Goal: Use online tool/utility: Use online tool/utility

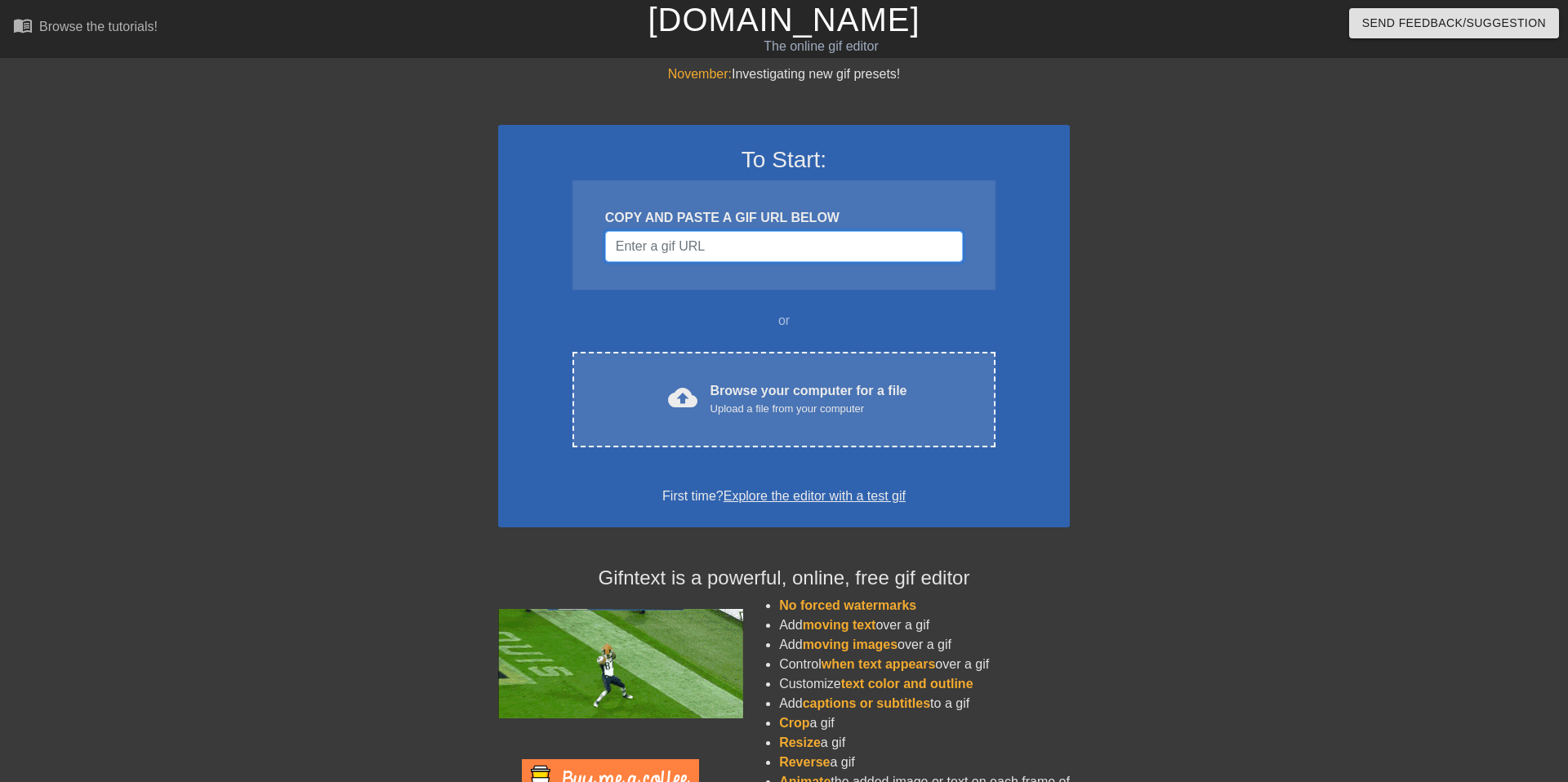
click at [669, 245] on input "Username" at bounding box center [784, 246] width 358 height 31
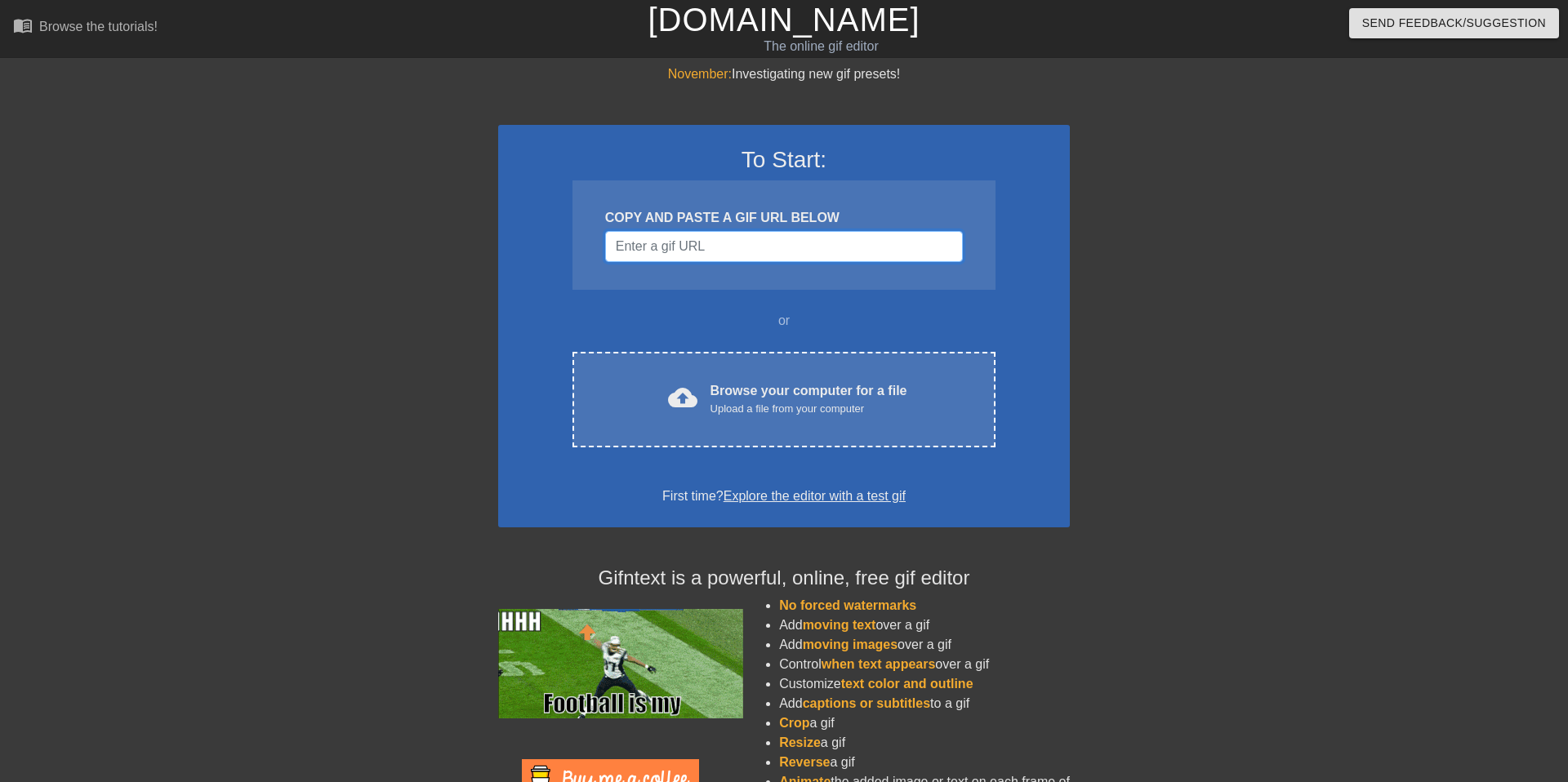
paste input "[URL][DOMAIN_NAME][MEDICAL_DATA]"
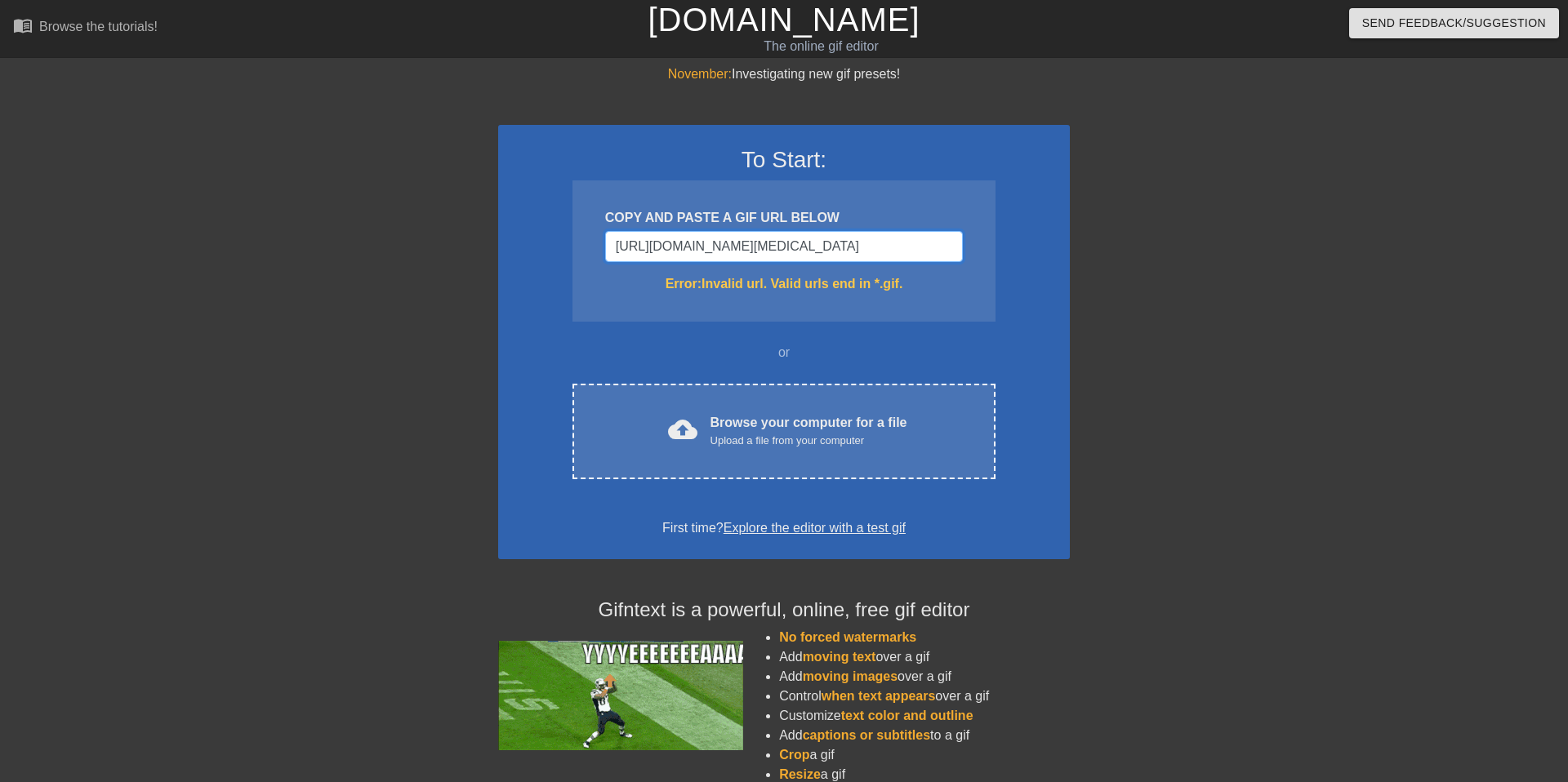
scroll to position [0, 269]
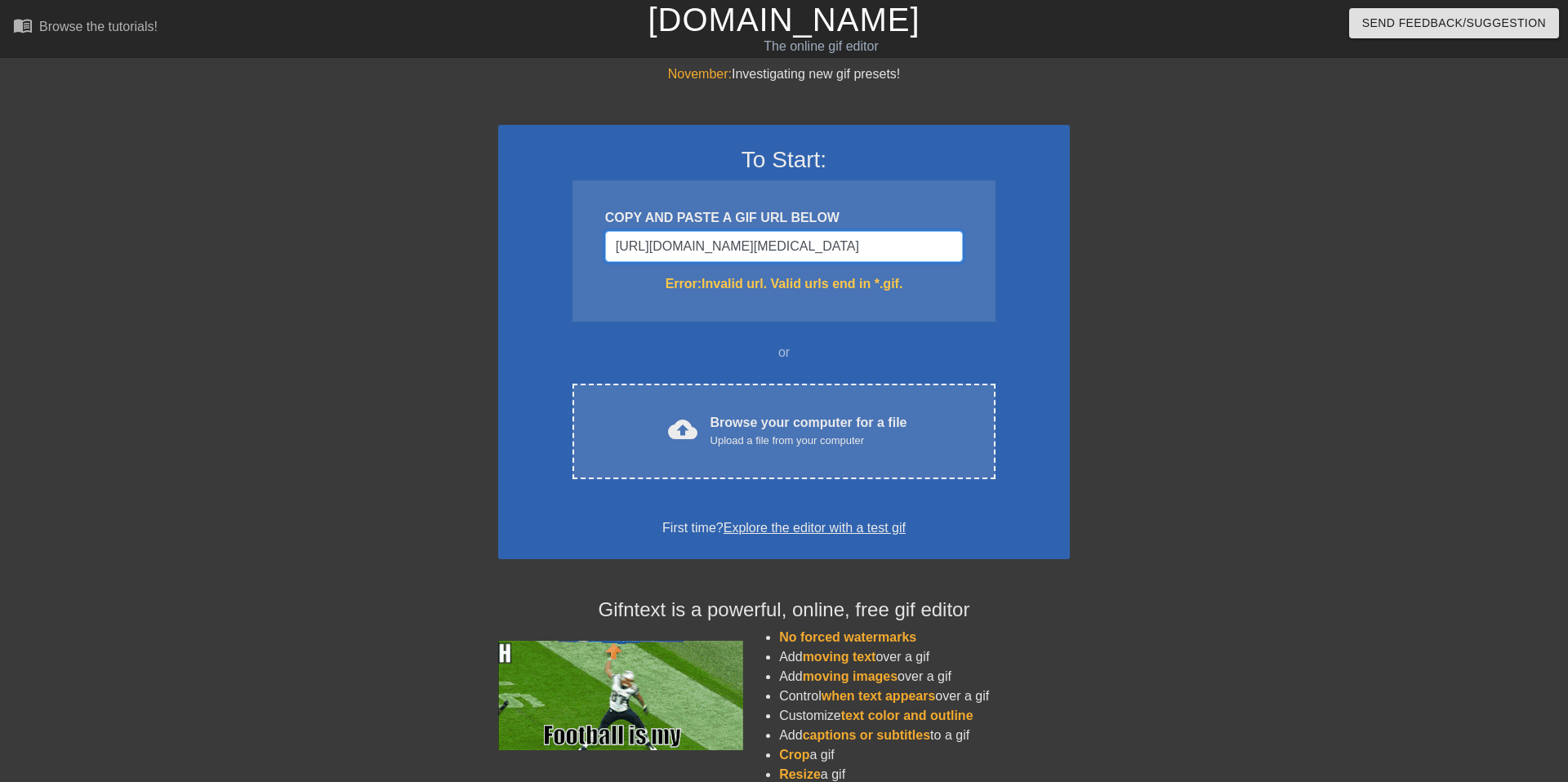
type input "[URL][DOMAIN_NAME][MEDICAL_DATA]"
click at [924, 236] on input "[URL][DOMAIN_NAME][MEDICAL_DATA]" at bounding box center [784, 246] width 358 height 31
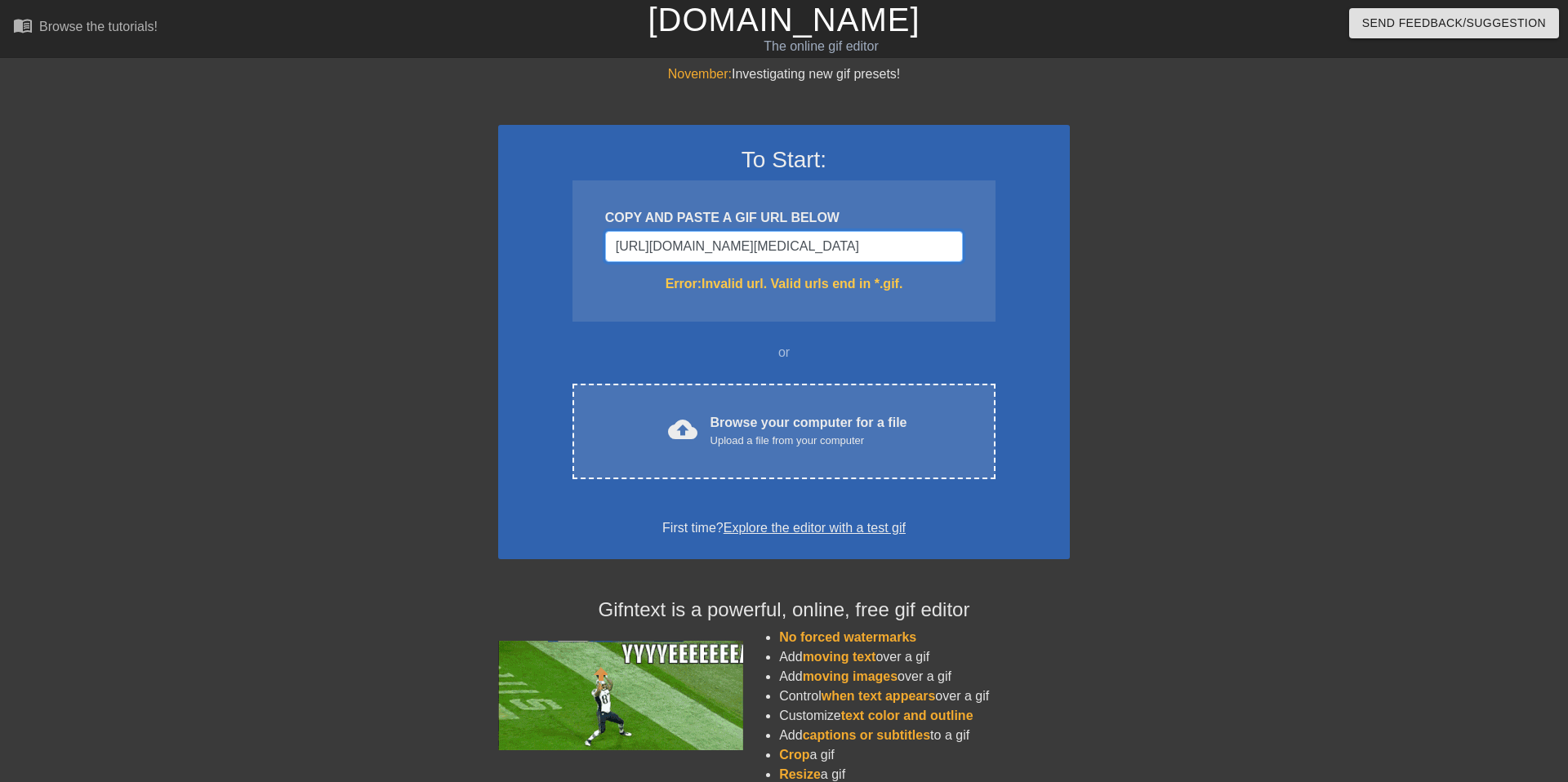
click at [924, 236] on input "[URL][DOMAIN_NAME][MEDICAL_DATA]" at bounding box center [784, 246] width 358 height 31
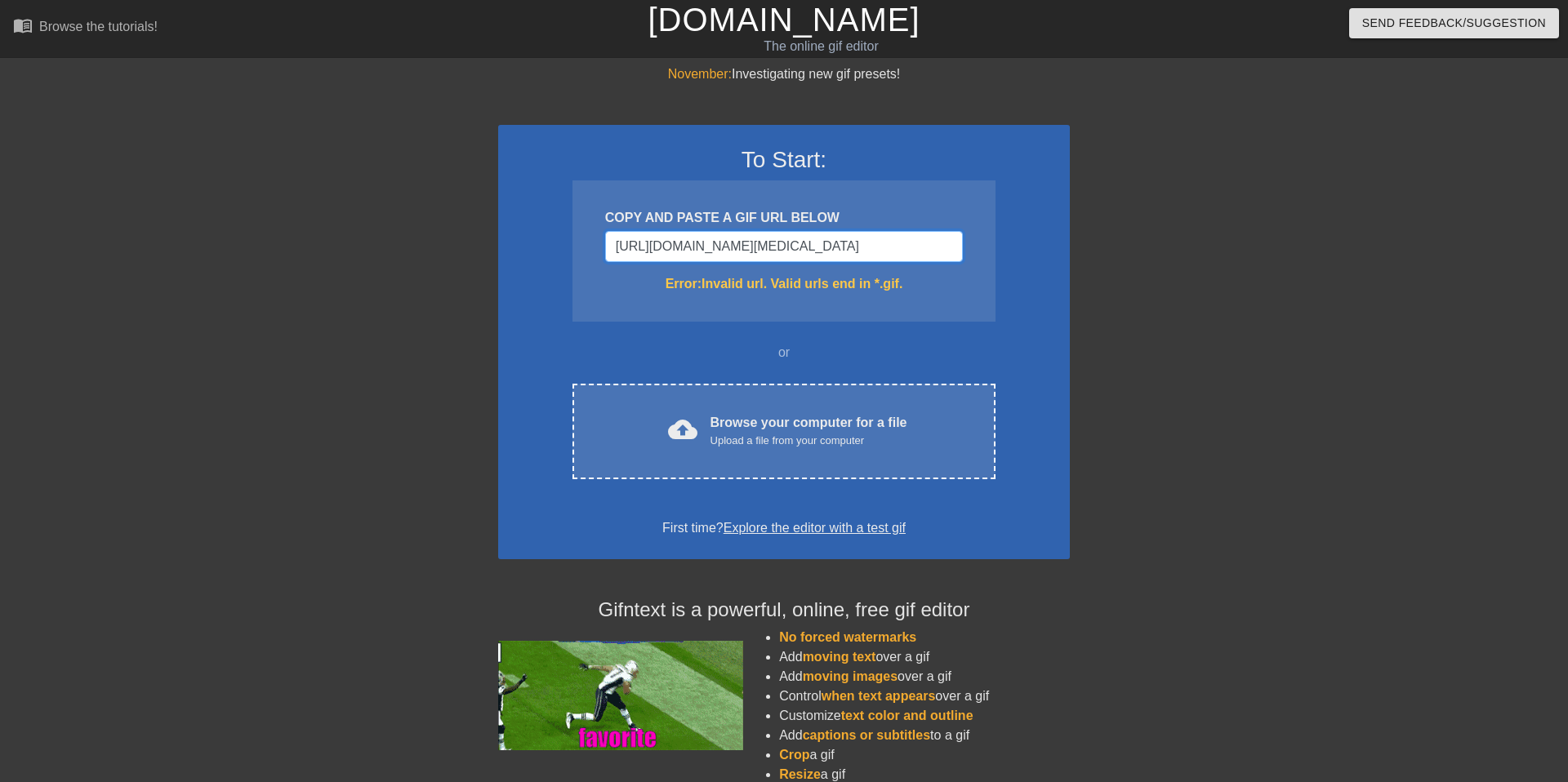
click at [924, 236] on input "[URL][DOMAIN_NAME][MEDICAL_DATA]" at bounding box center [784, 246] width 358 height 31
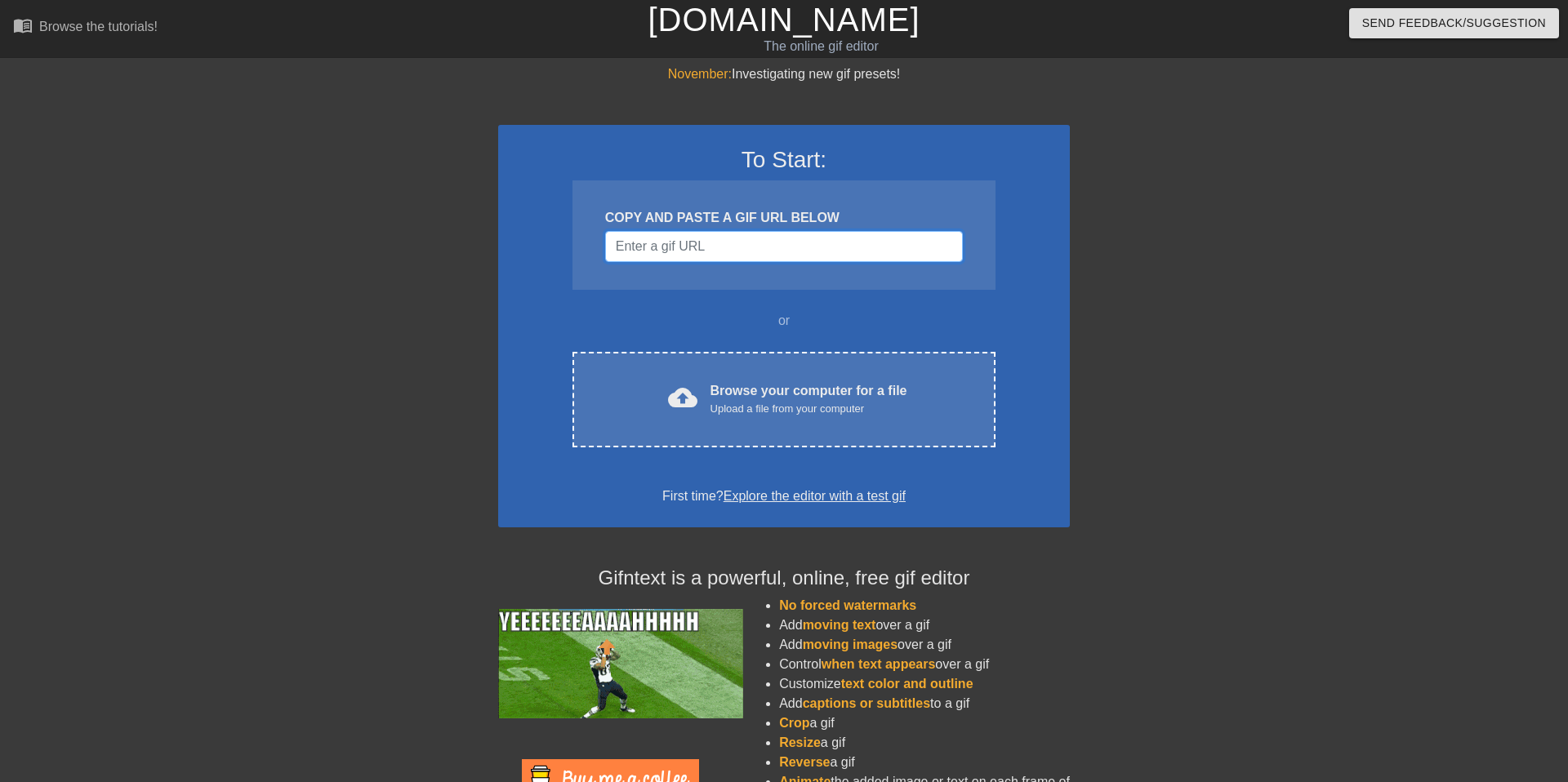
paste input "[URL][DOMAIN_NAME][MEDICAL_DATA]"
type input "[URL][DOMAIN_NAME][MEDICAL_DATA]"
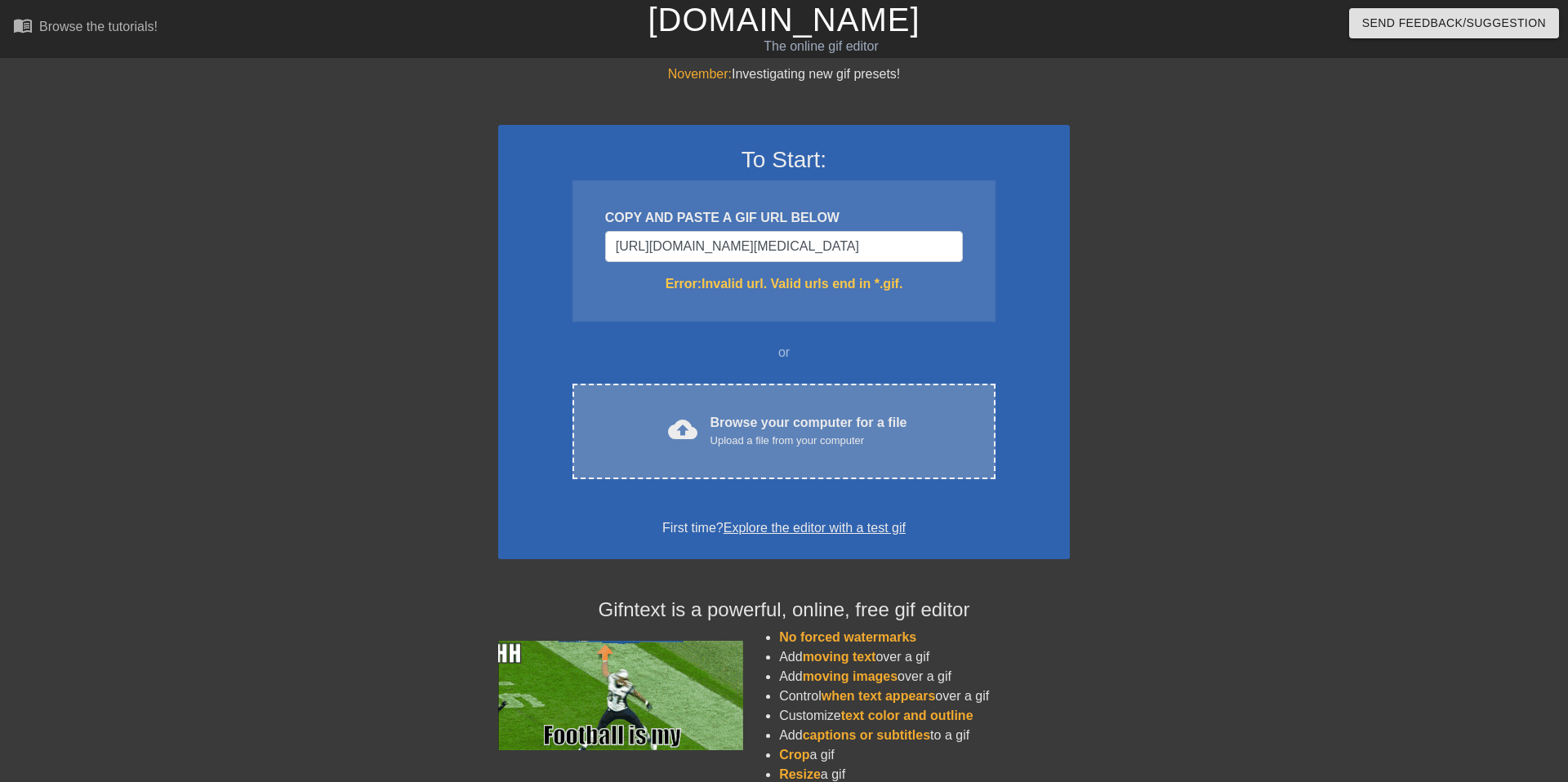
click at [811, 439] on div "Upload a file from your computer" at bounding box center [809, 440] width 197 height 16
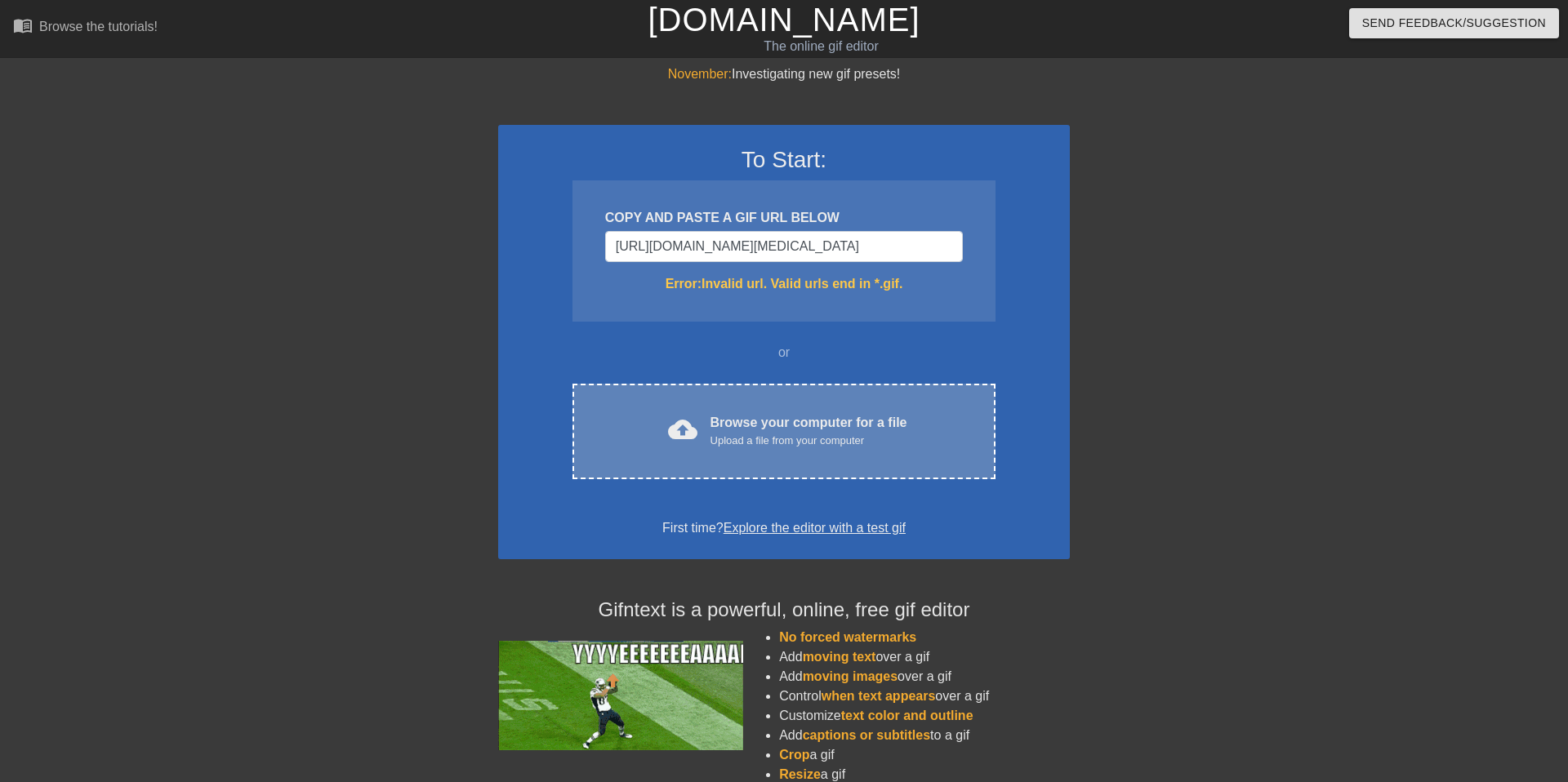
click at [813, 439] on div "Upload a file from your computer" at bounding box center [809, 440] width 197 height 16
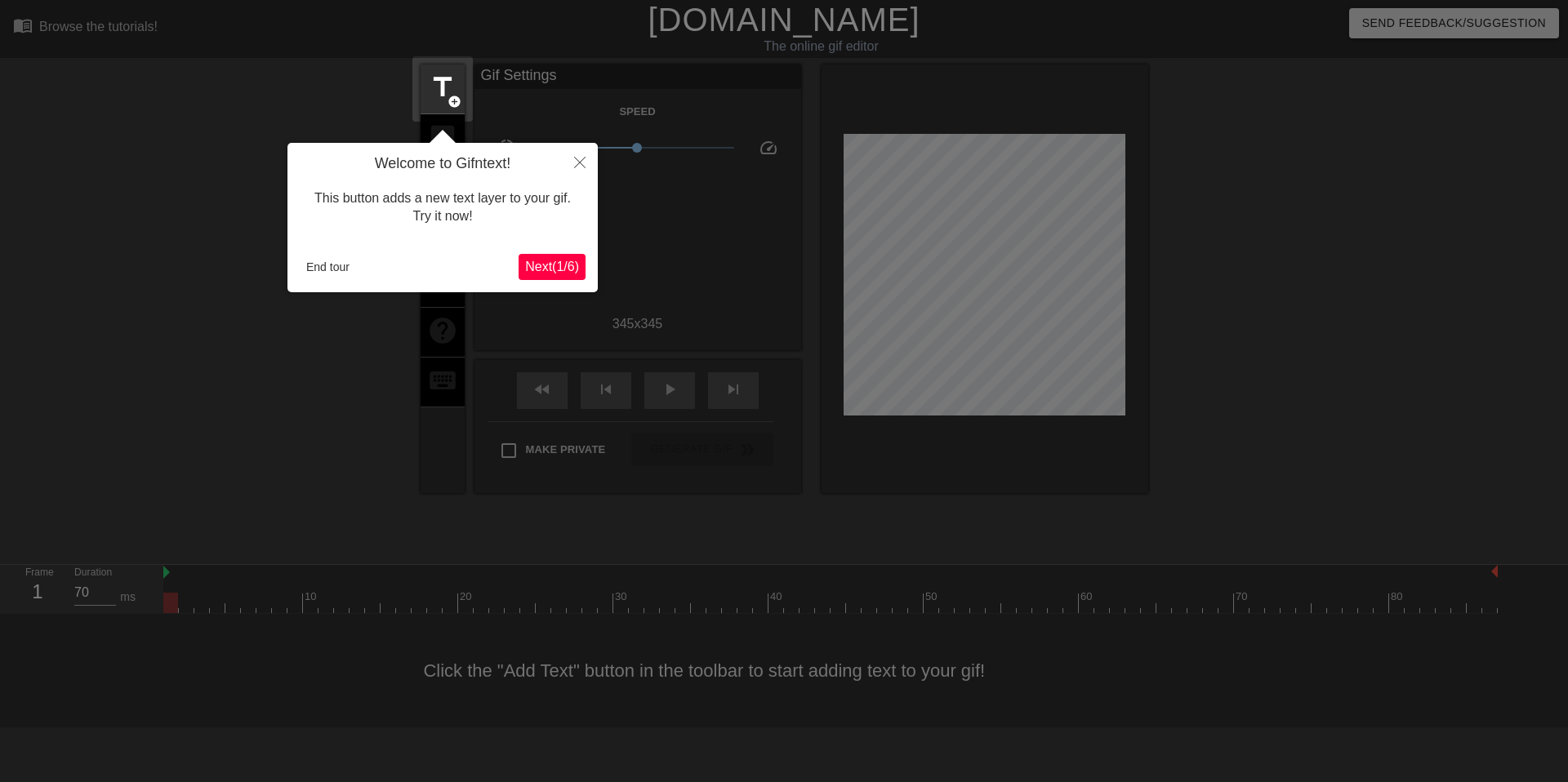
click at [564, 269] on span "Next ( 1 / 6 )" at bounding box center [552, 266] width 54 height 14
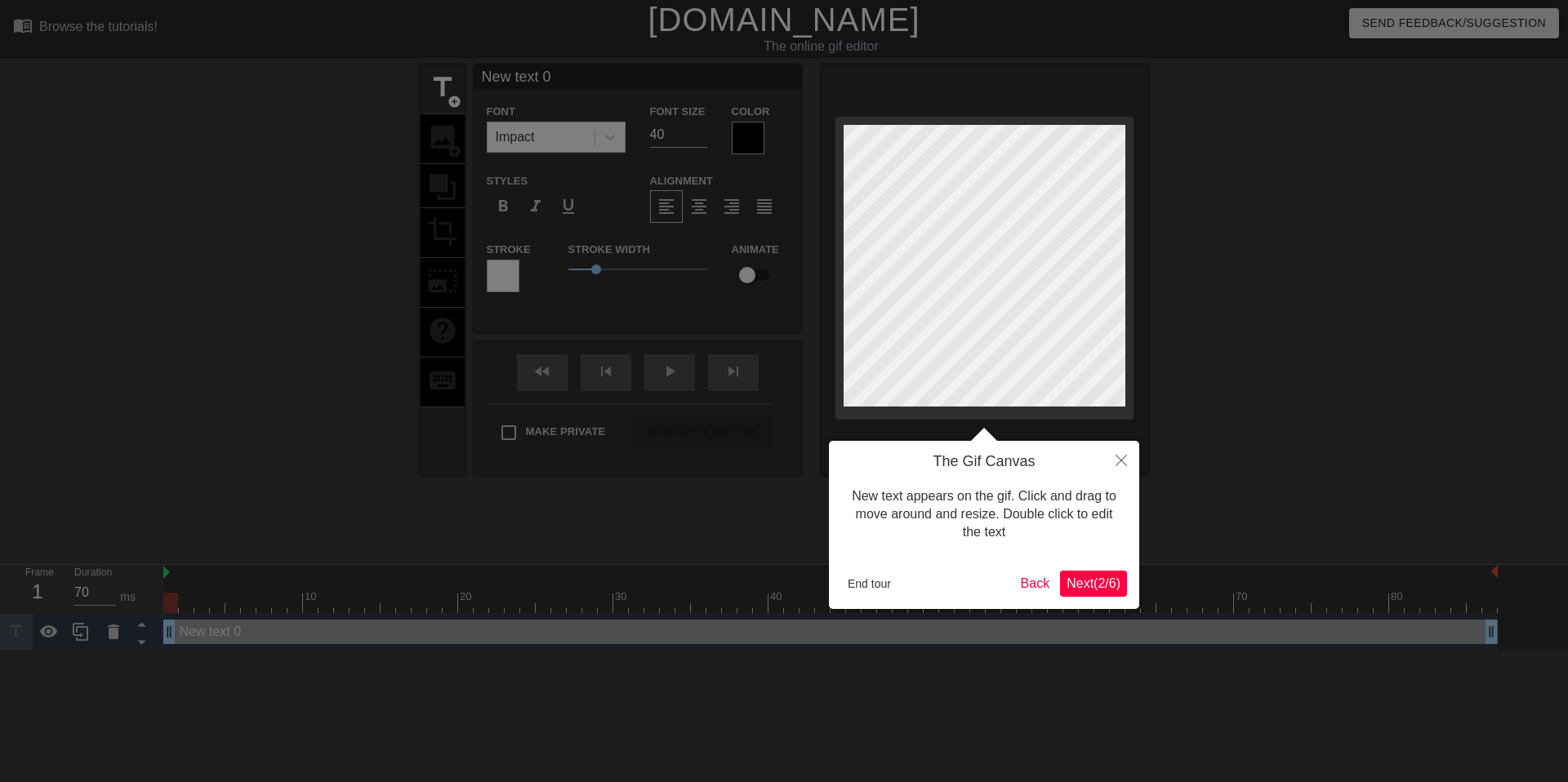
click at [1097, 581] on span "Next ( 2 / 6 )" at bounding box center [1093, 583] width 54 height 14
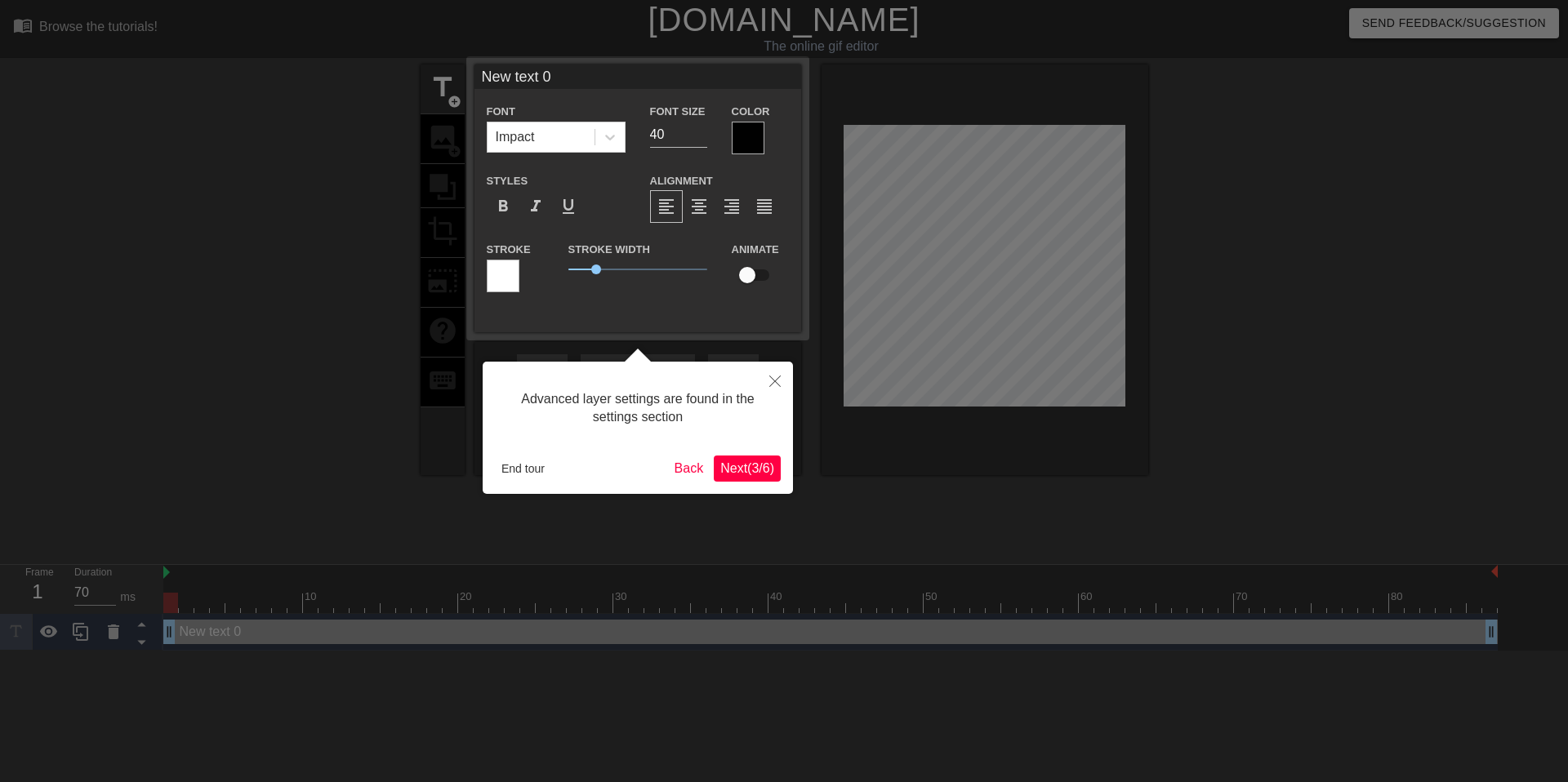
click at [737, 470] on span "Next ( 3 / 6 )" at bounding box center [747, 468] width 54 height 14
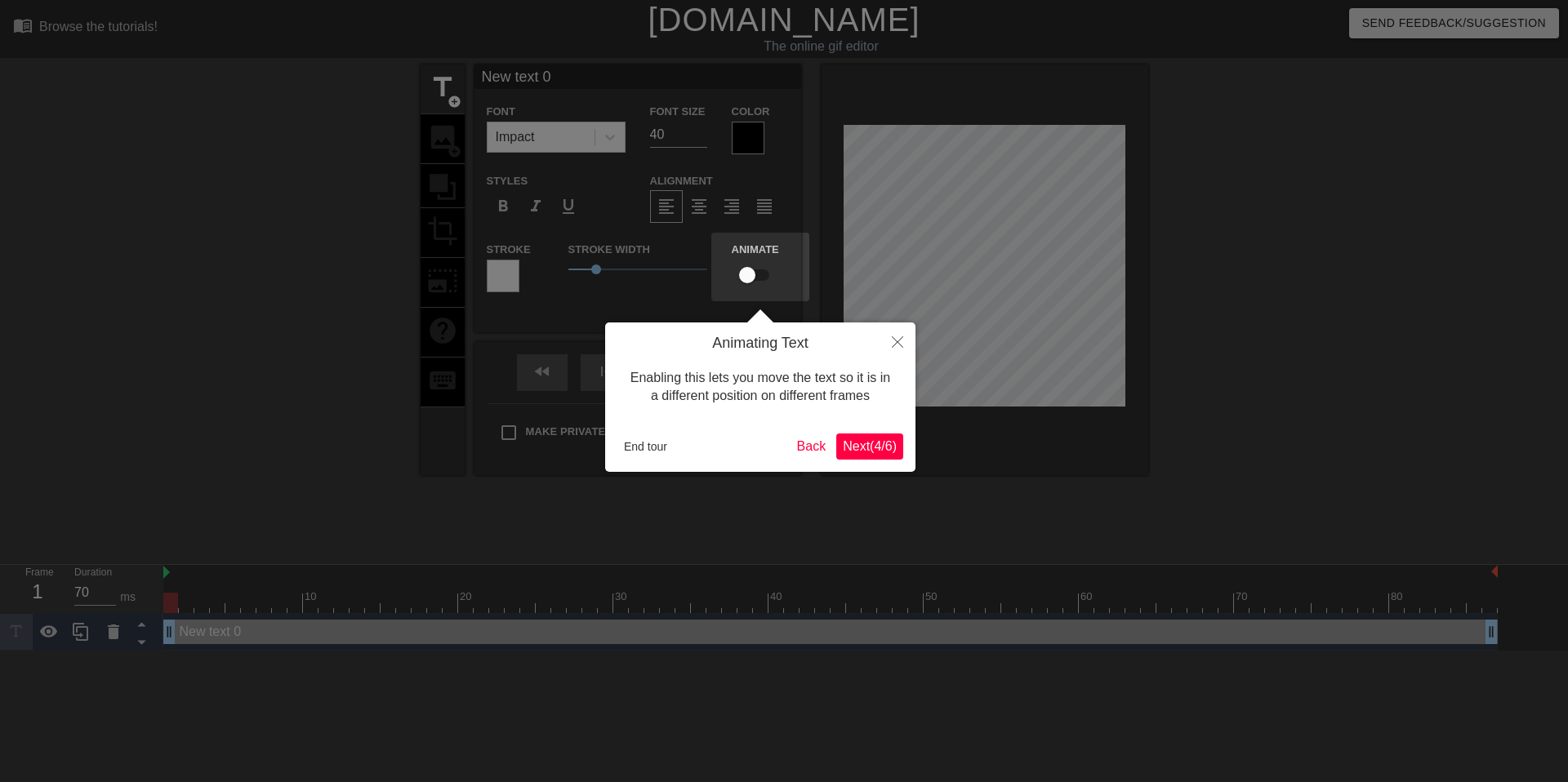
click at [878, 445] on span "Next ( 4 / 6 )" at bounding box center [869, 446] width 54 height 14
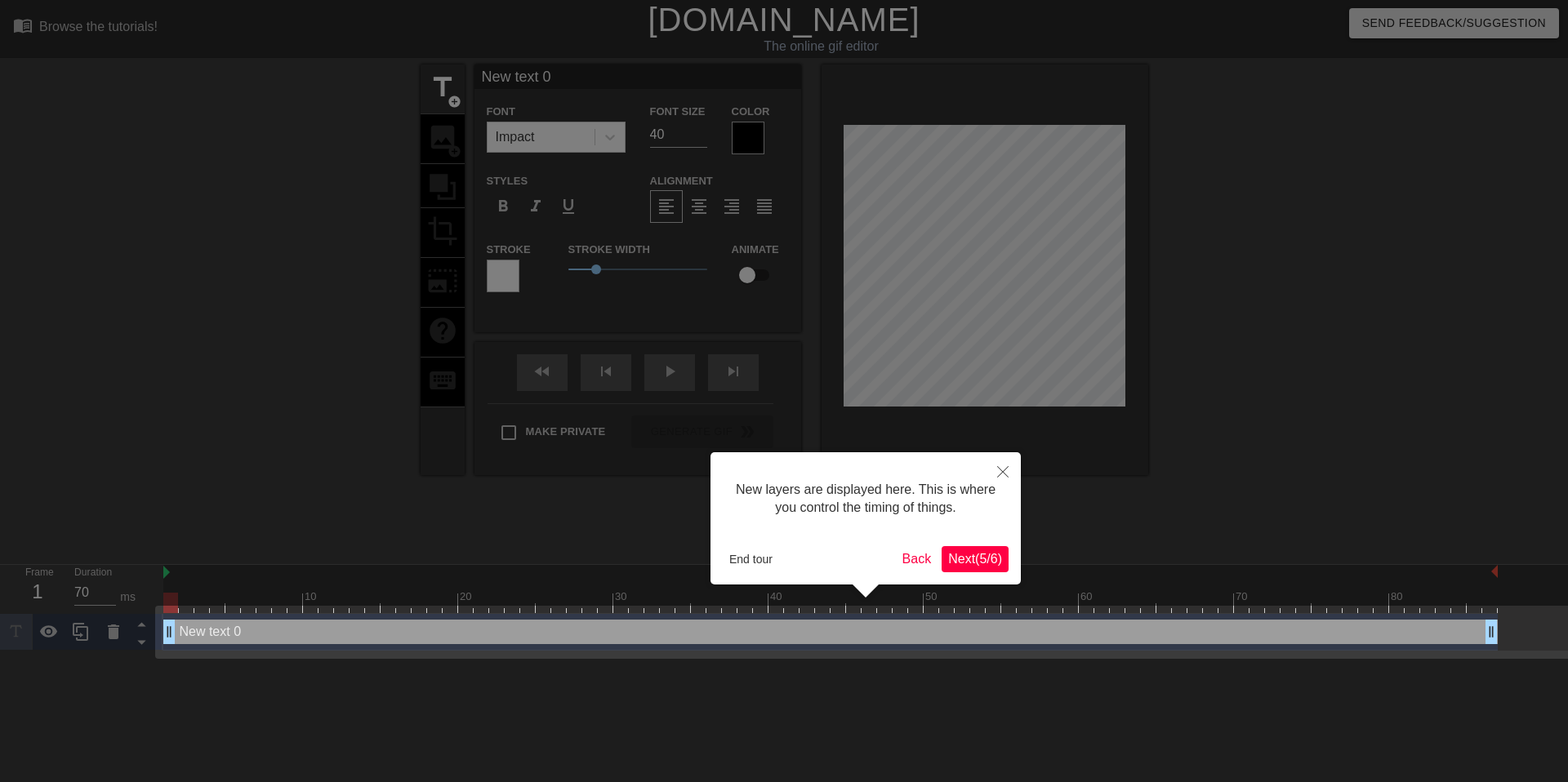
click at [988, 563] on span "Next ( 5 / 6 )" at bounding box center [975, 559] width 54 height 14
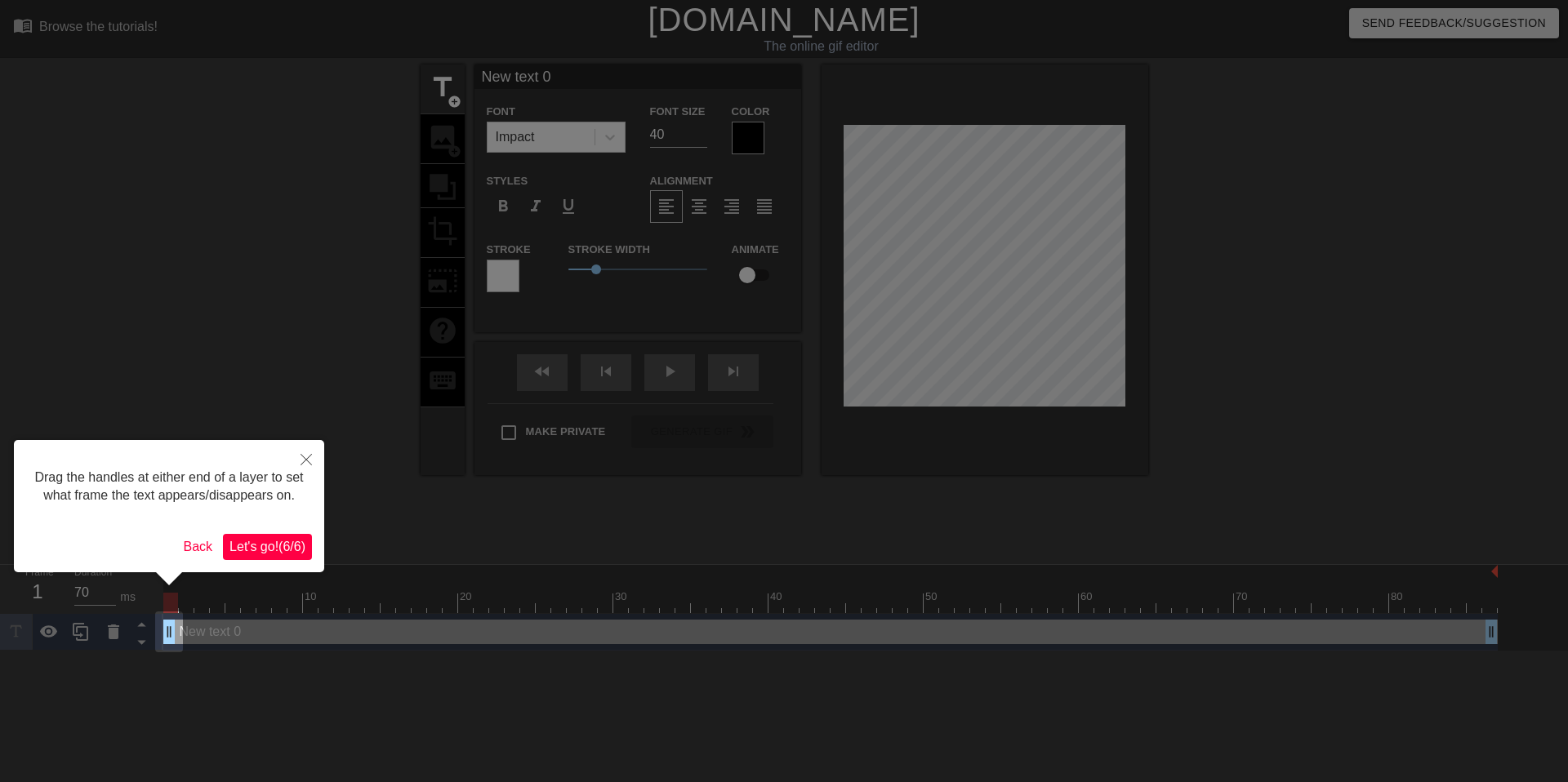
click at [243, 553] on span "Let's go! ( 6 / 6 )" at bounding box center [267, 546] width 76 height 14
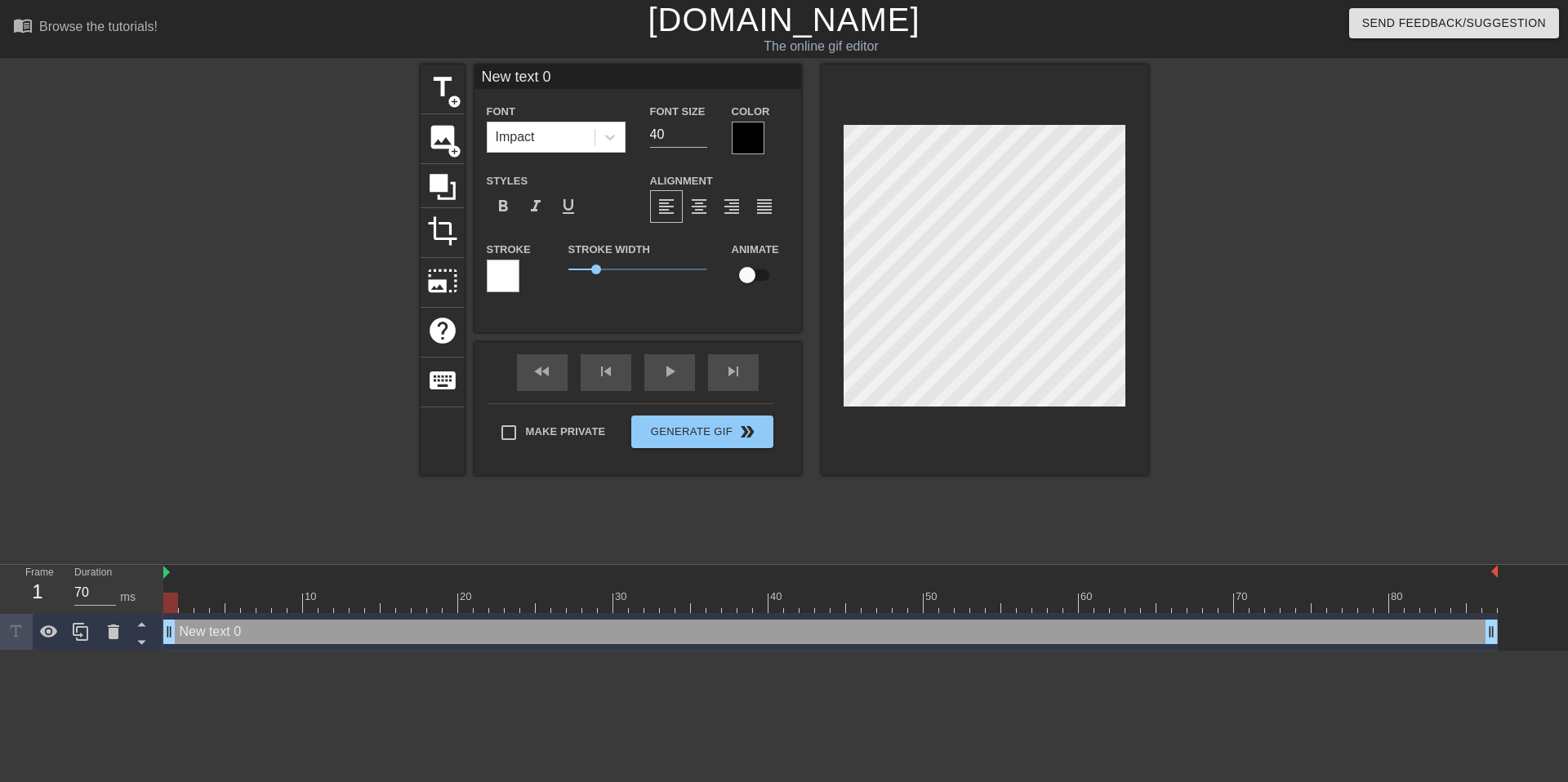
scroll to position [0, 1]
type input "s"
type textarea "s"
type input "sh"
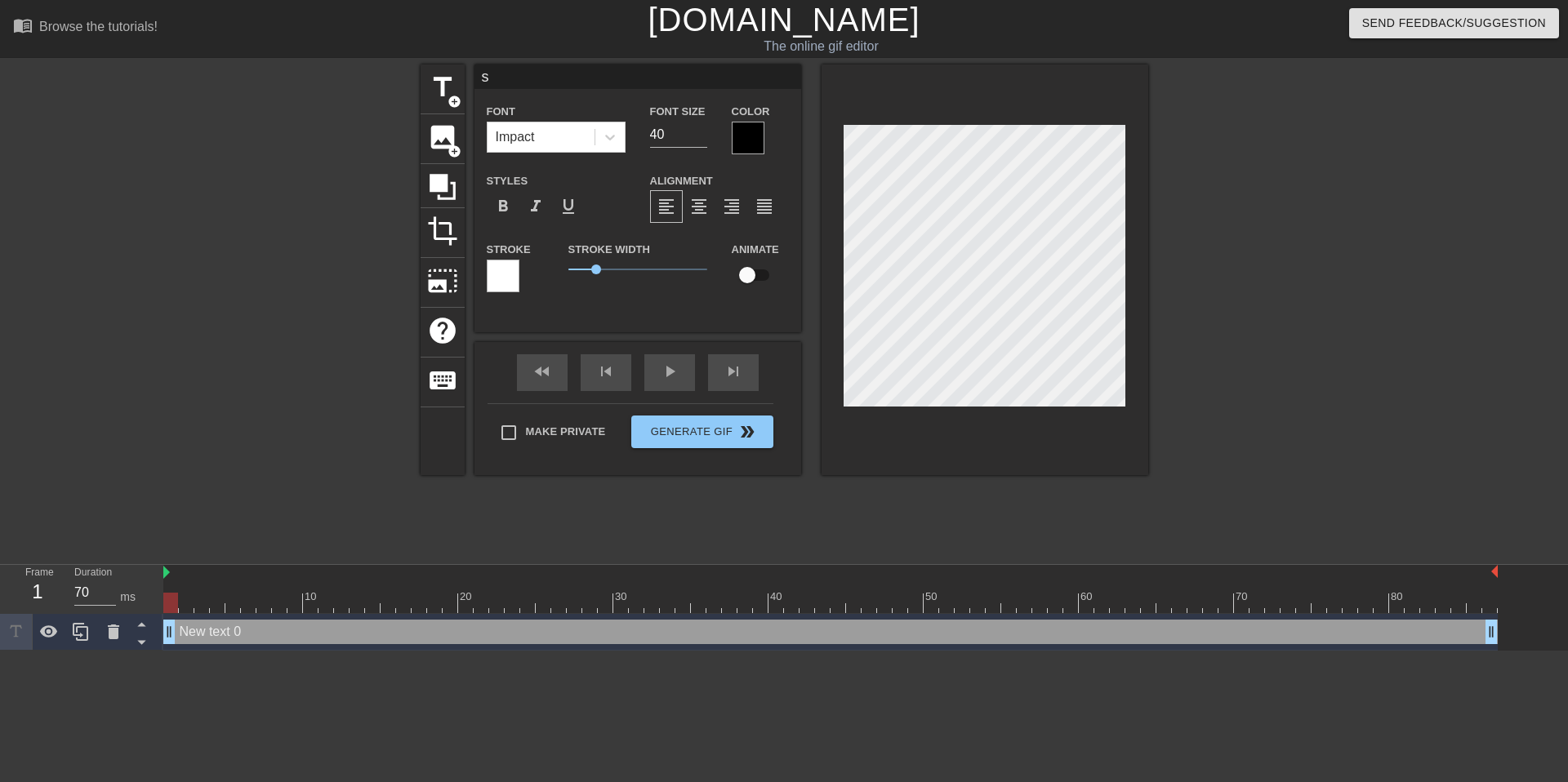
type textarea "sh"
type input "sho"
type textarea "sho"
type input "shoo"
type textarea "shoo"
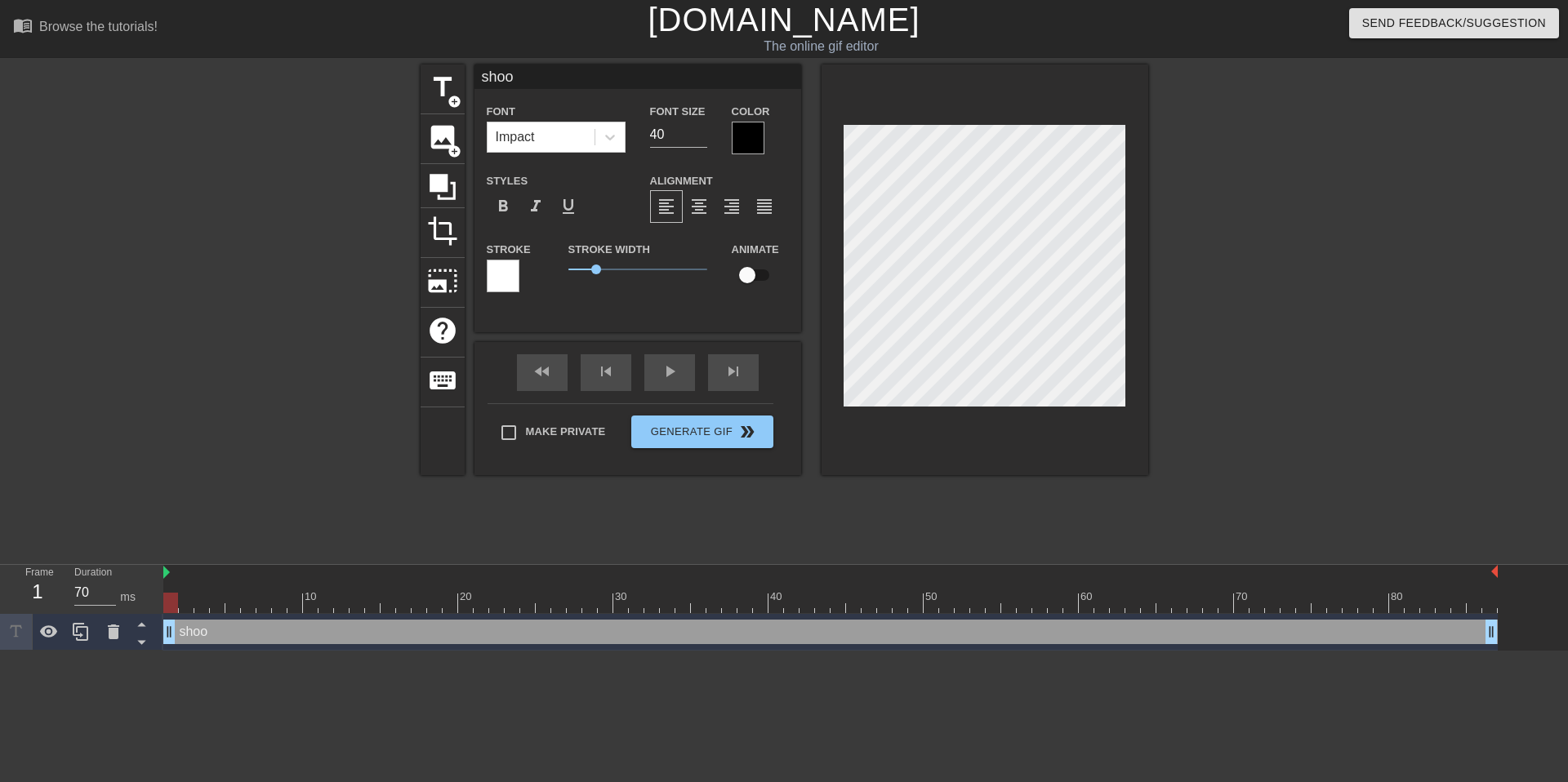
type input "shoor"
type textarea "shoor"
type input "shoort"
type textarea "shoort"
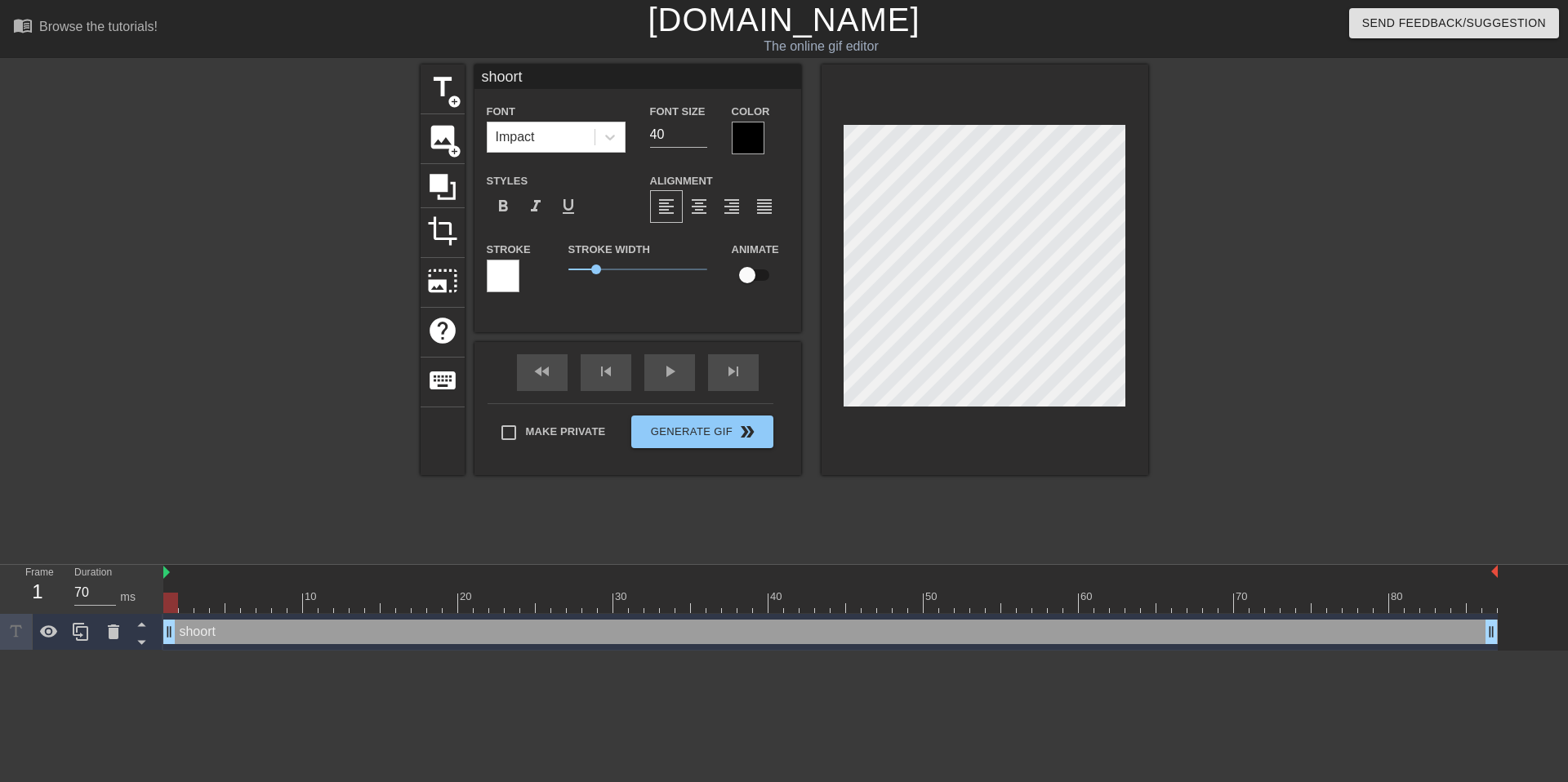
type input "shoor"
type textarea "shoor"
type input "shoo"
type textarea "shoo"
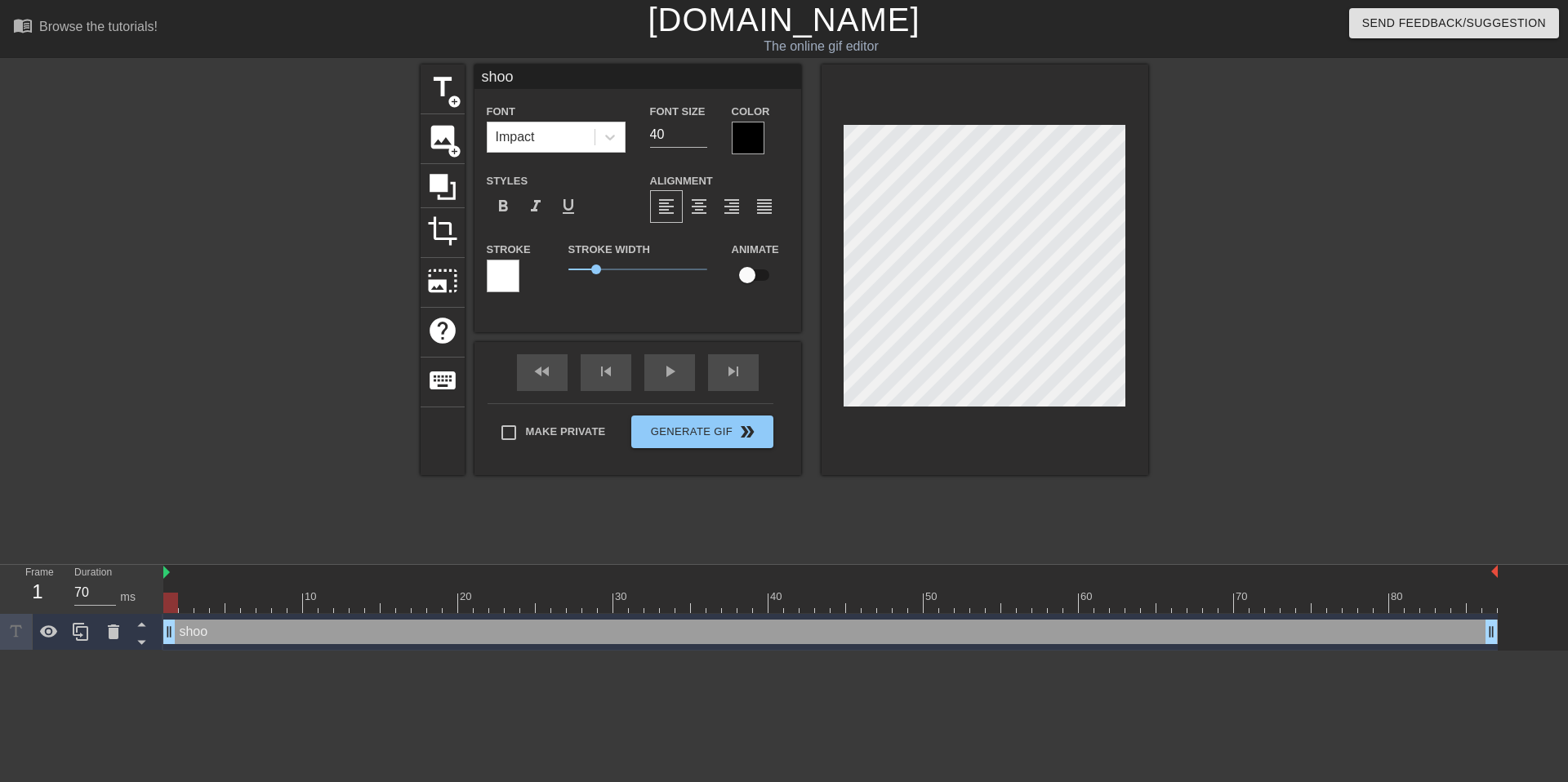
type input "shoot"
type textarea "shoot"
type input "shoote"
type textarea "shoote"
type input "shooter"
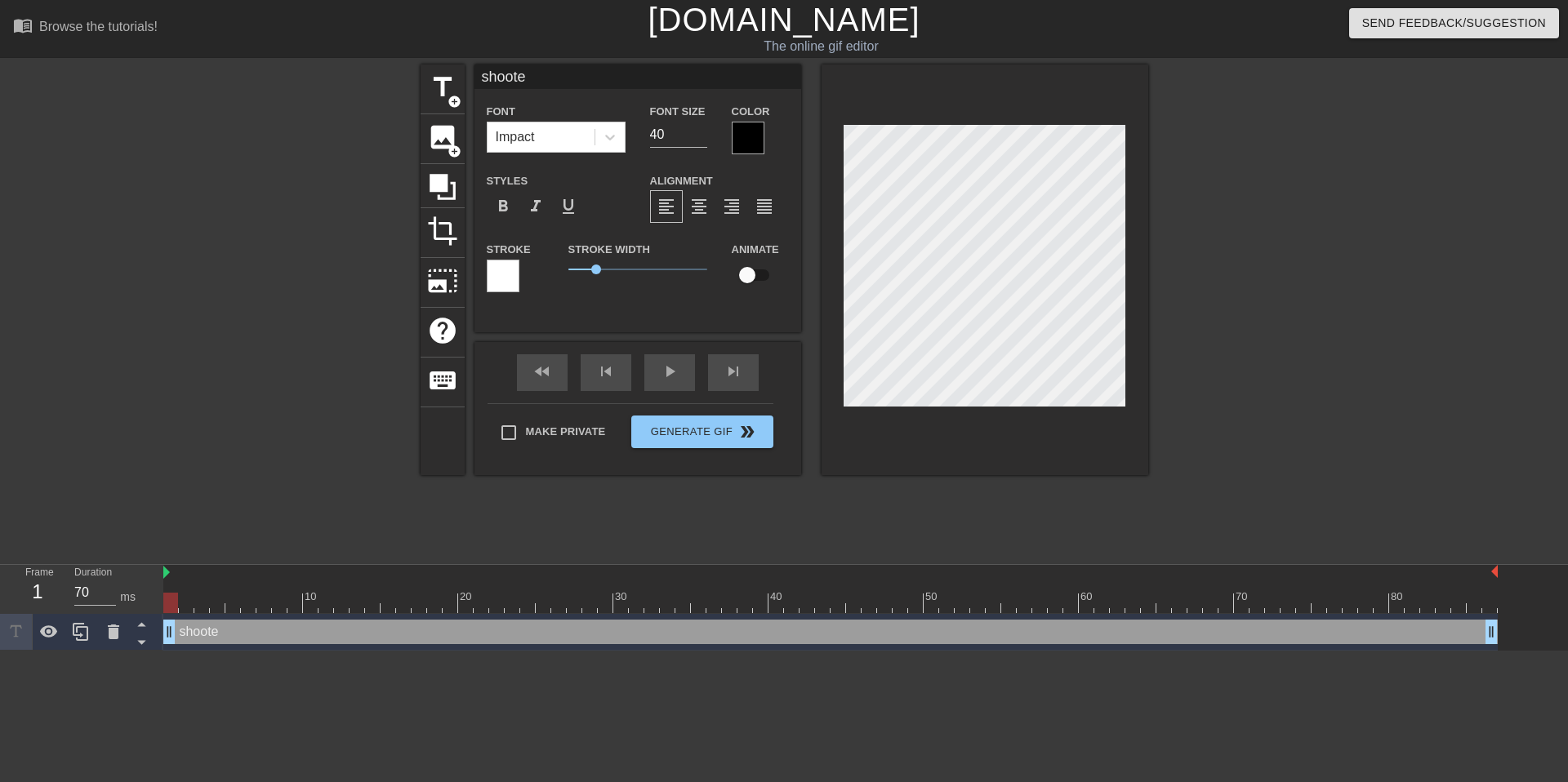
type textarea "shooter"
type input "shooter"
type textarea "shooter"
type input "shooter w"
type textarea "shooter w"
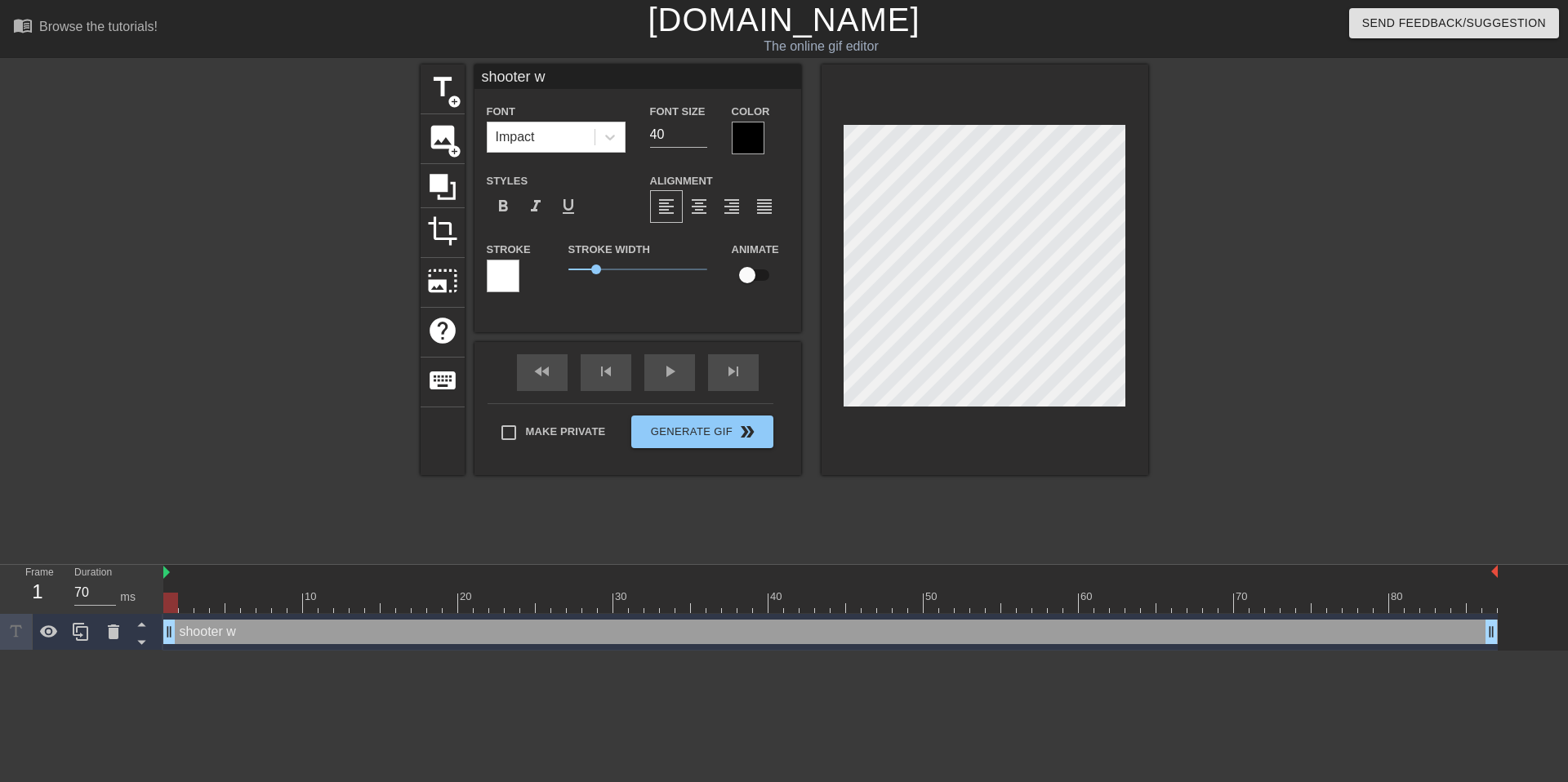
type input "shooter ws"
type textarea "shooter ws"
type input "shooter ws"
type textarea "shooter ws"
type input "shooter ws"
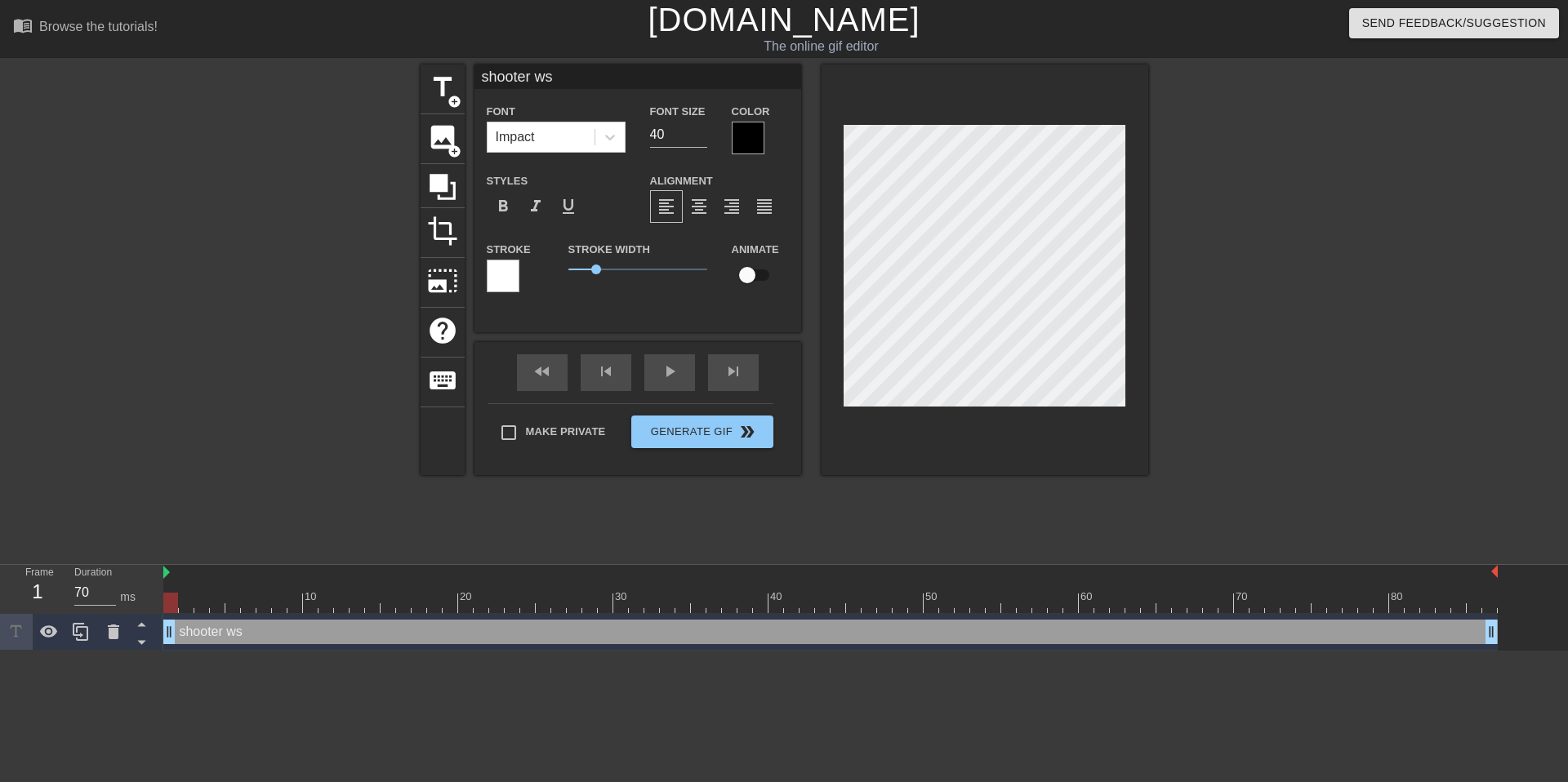
type textarea "shooter ws"
type input "shooter w"
type textarea "shooter w"
type input "shooter ws"
type textarea "shooter ws"
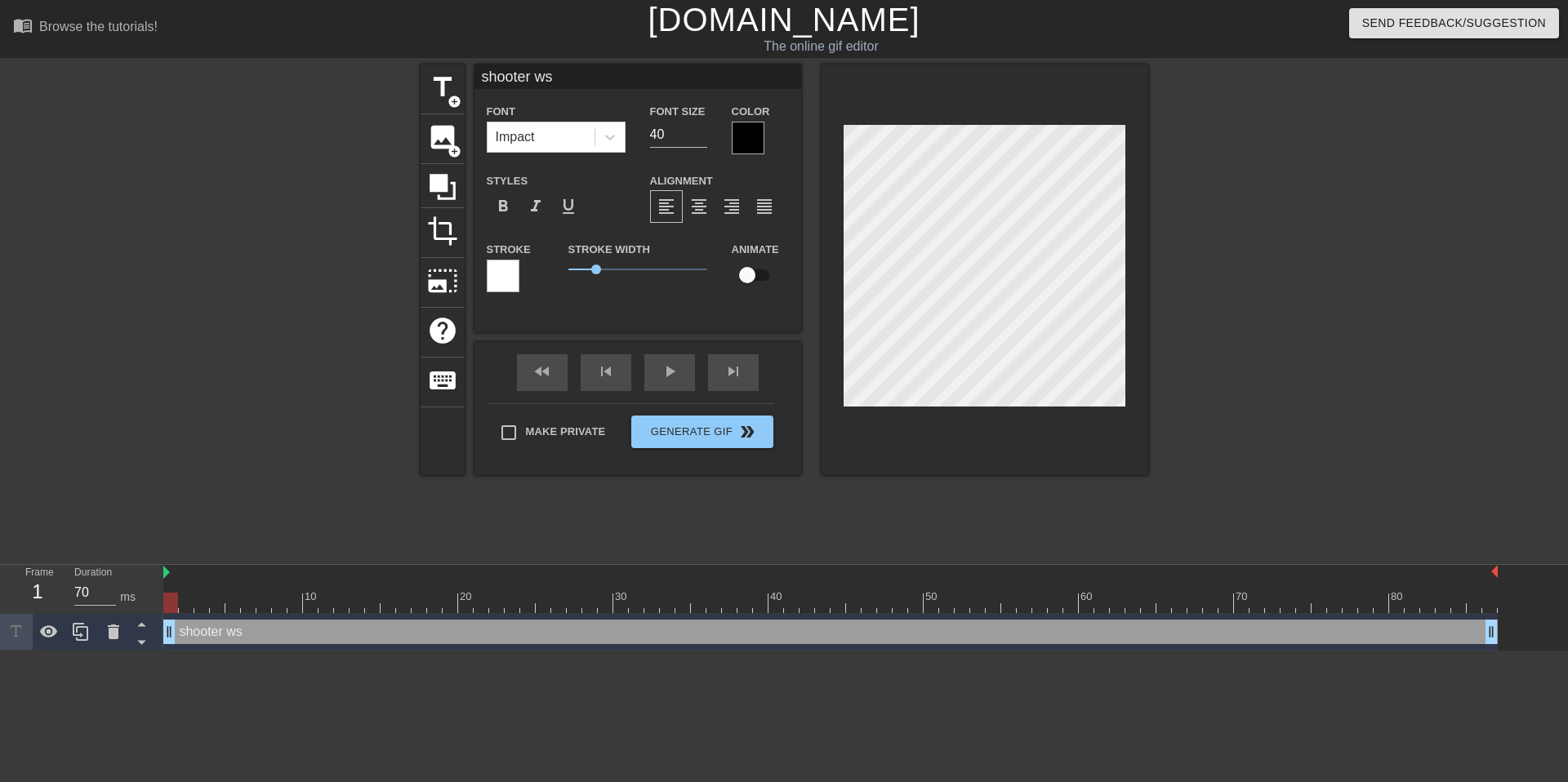
type input "shooter w"
type textarea "shooter w"
type input "shooter wa"
type textarea "shooter wa"
type input "shooter was"
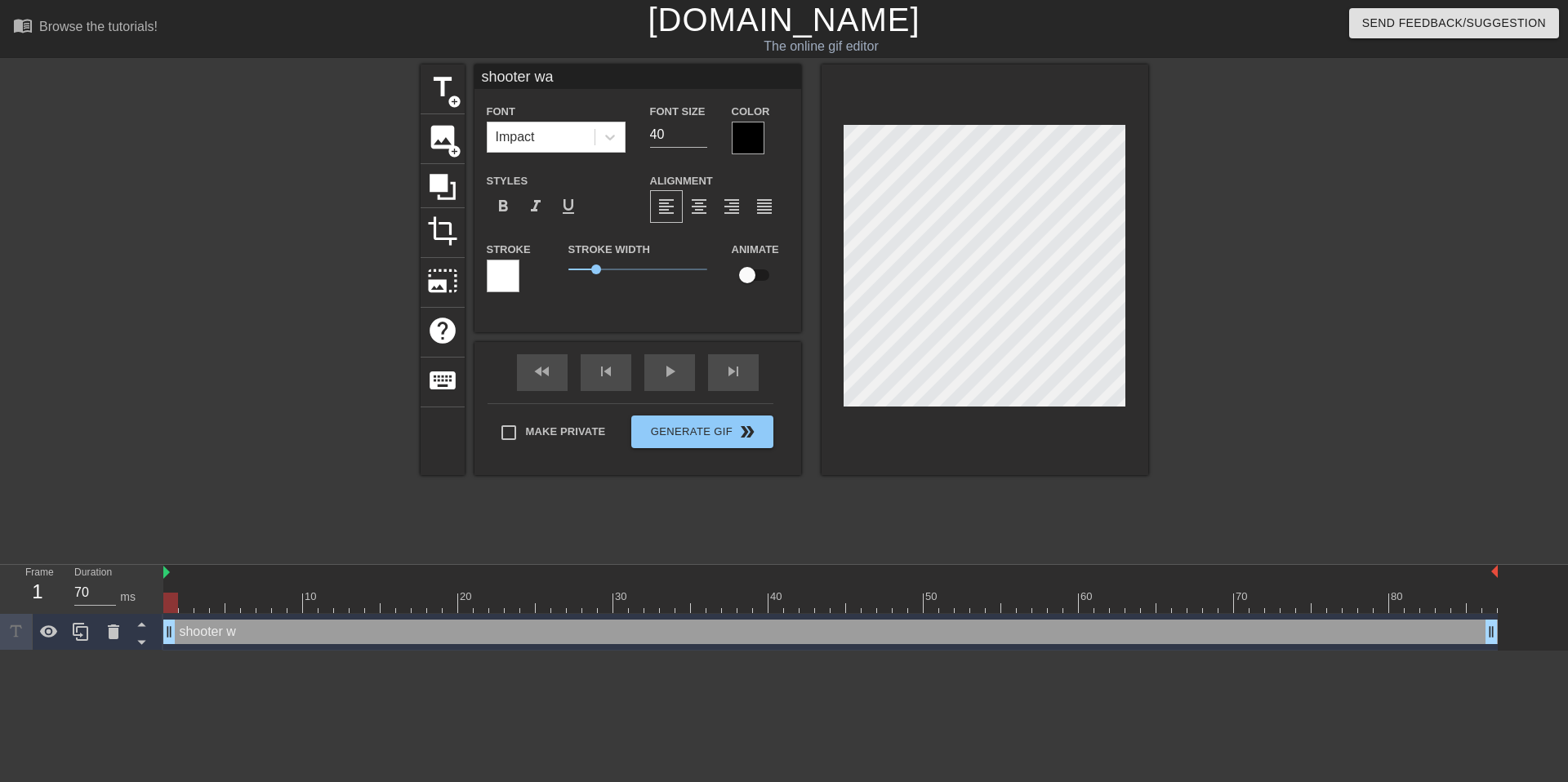
type textarea "shooter was"
type input "shooter was"
type textarea "shooter was"
type input "shooter was w"
type textarea "shooter was w"
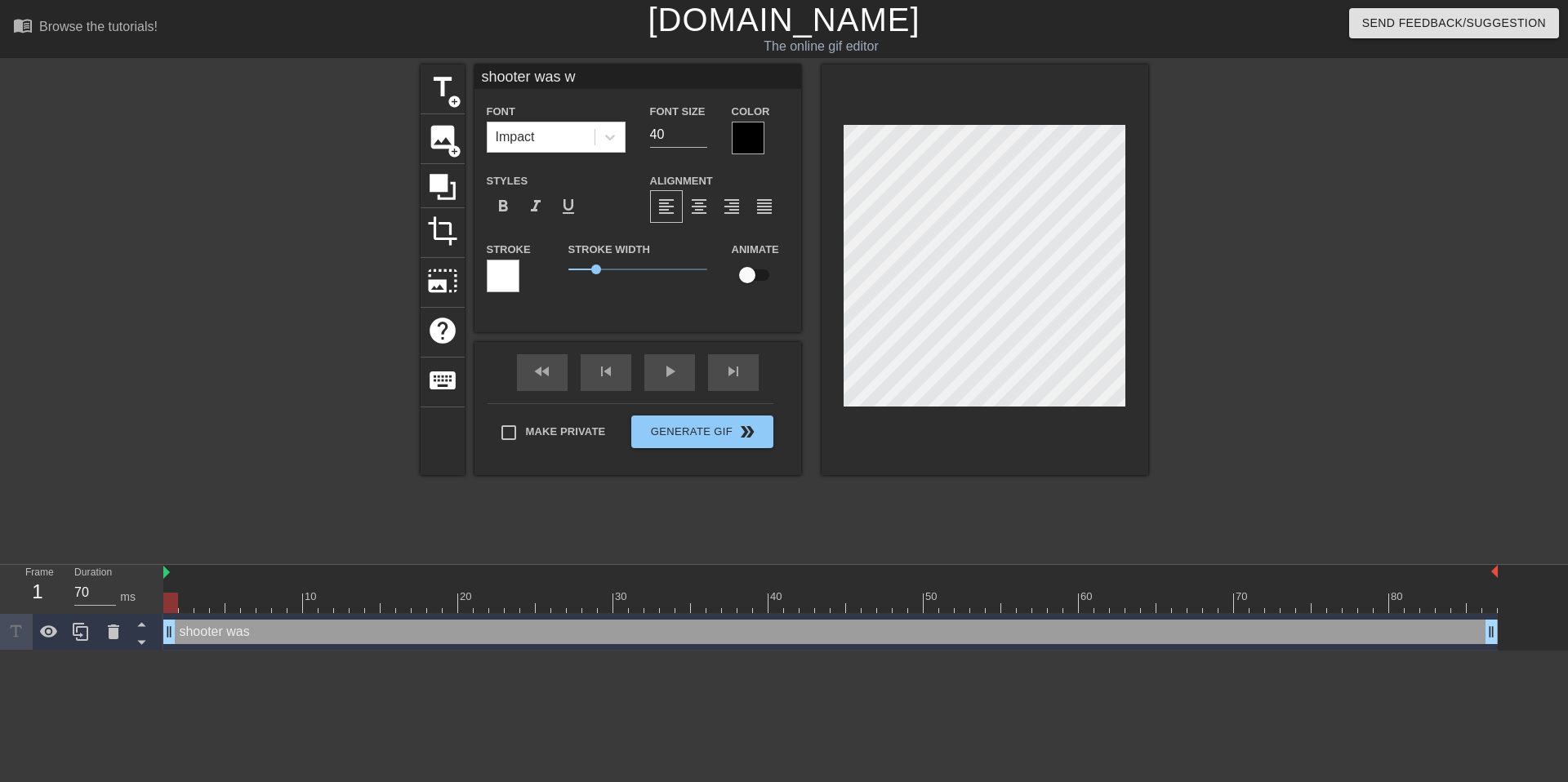
type input "shooter was wh"
type textarea "shooter was wh"
type input "shooter was whi"
type textarea "shooter was whi"
type input "shooter was whit"
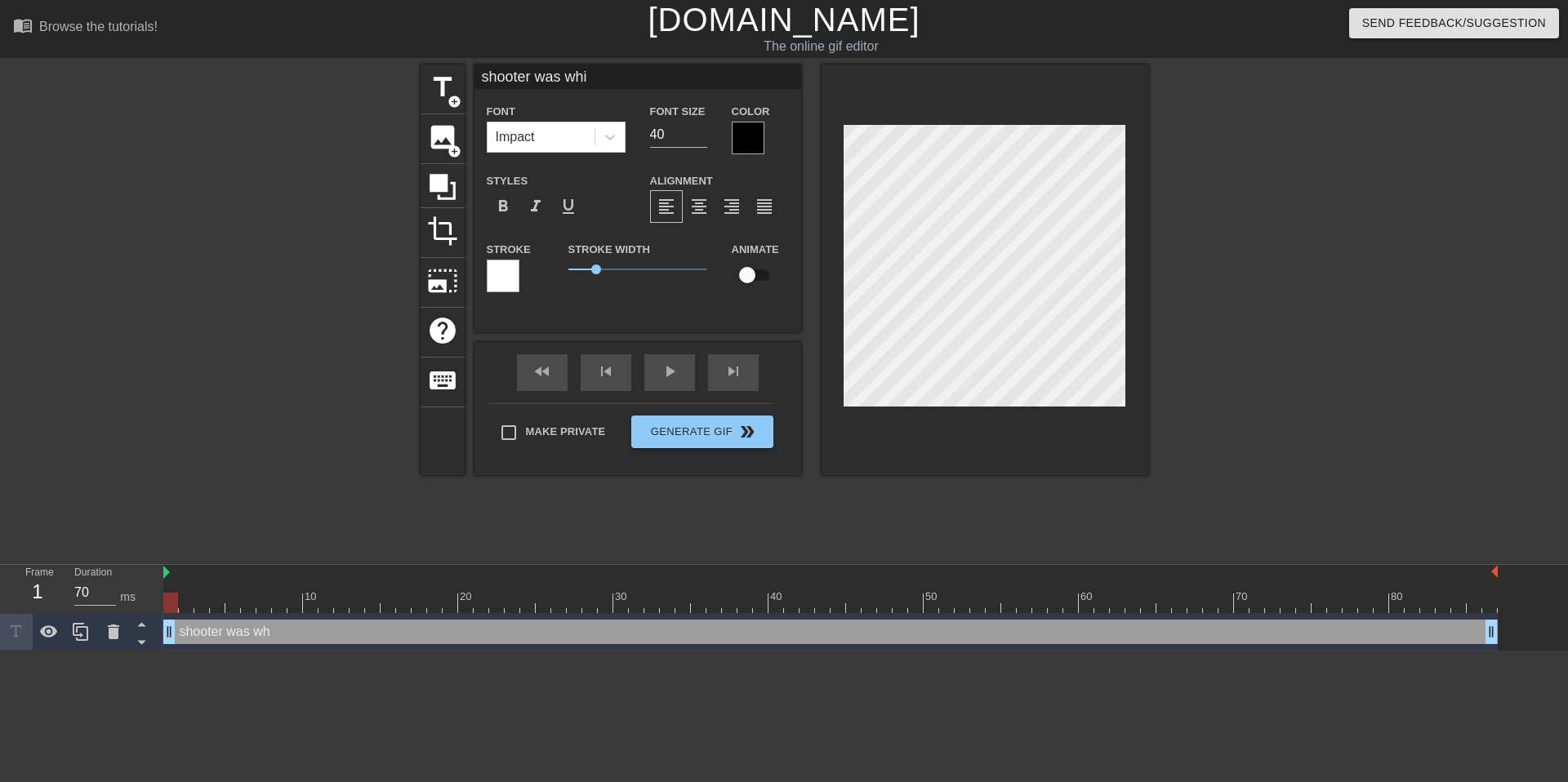
type textarea "shooter was whit"
type input "shooter was white"
type textarea "shooter was white"
click at [614, 141] on icon at bounding box center [609, 137] width 16 height 16
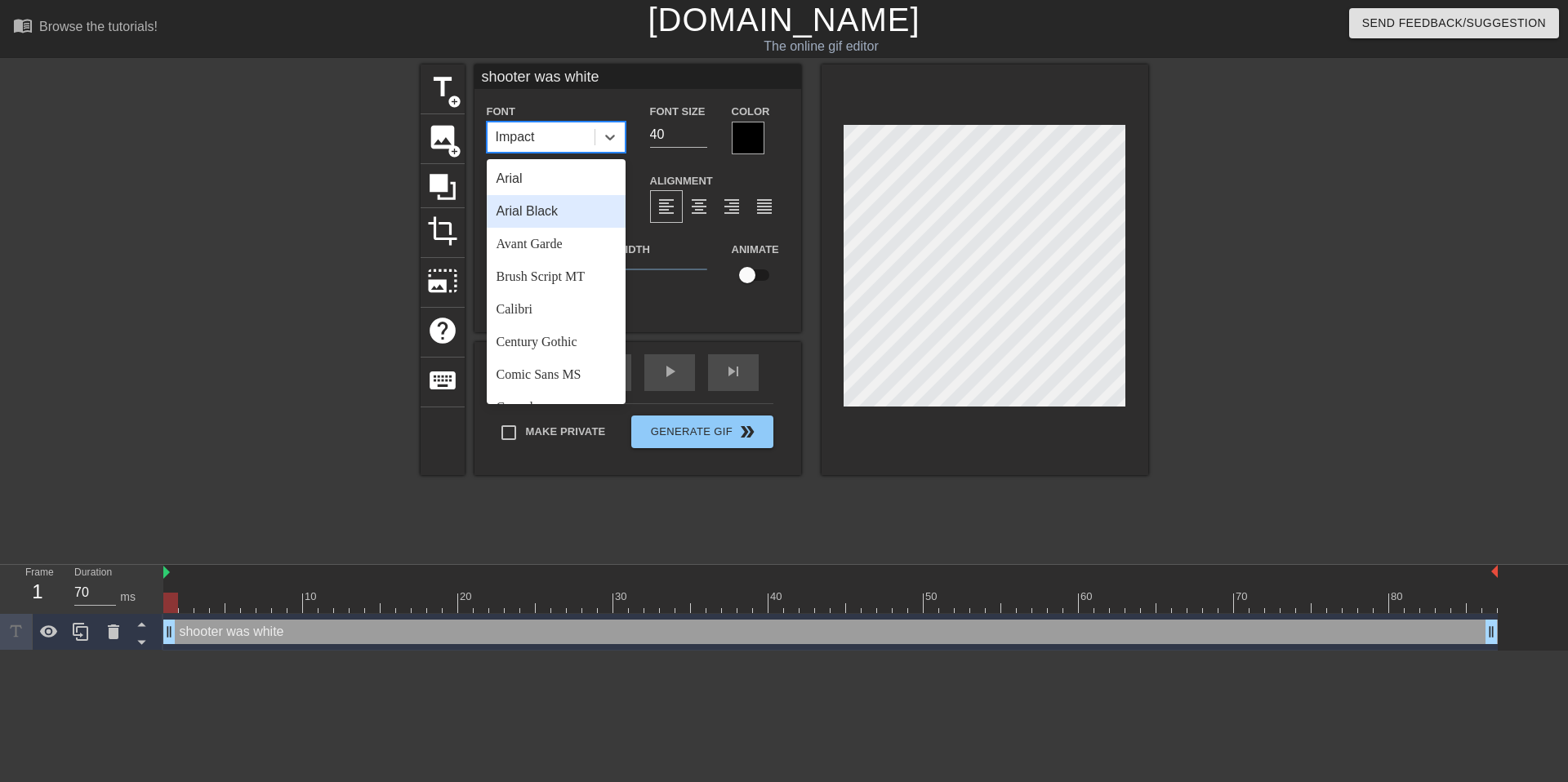
click at [587, 212] on div "Arial Black" at bounding box center [556, 211] width 139 height 32
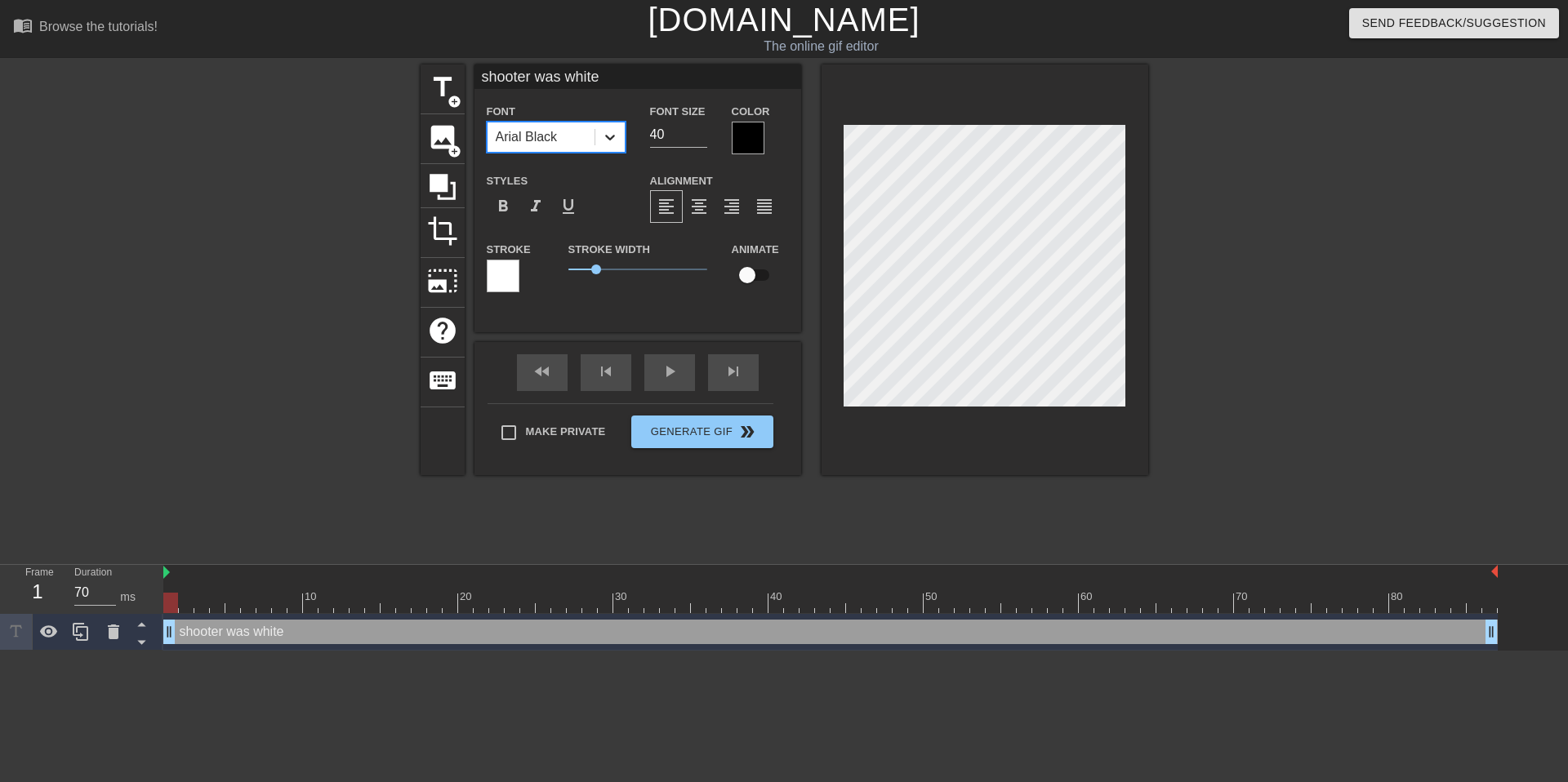
click at [613, 125] on div at bounding box center [609, 137] width 30 height 30
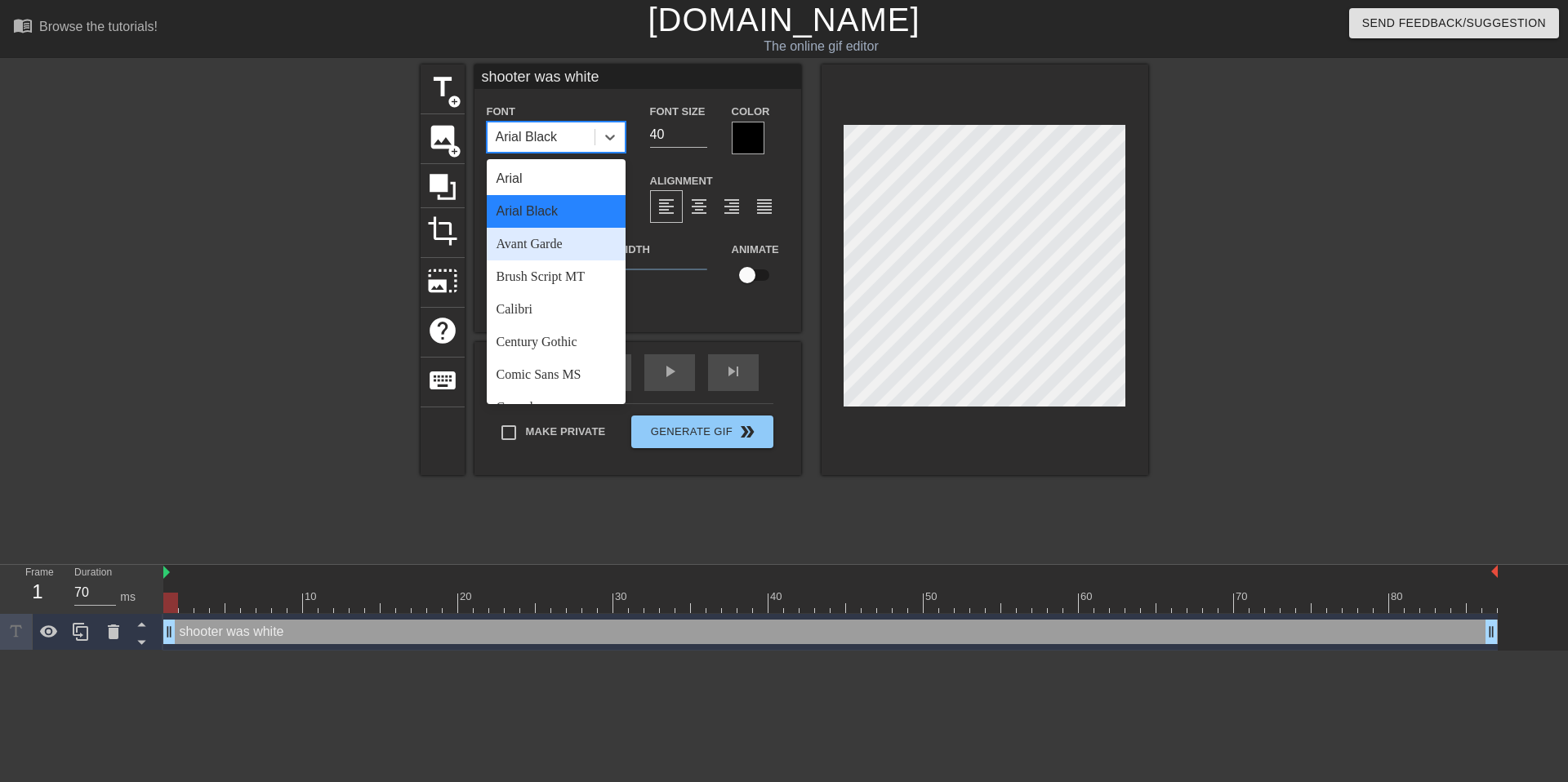
click at [581, 251] on div "Avant Garde" at bounding box center [556, 244] width 139 height 32
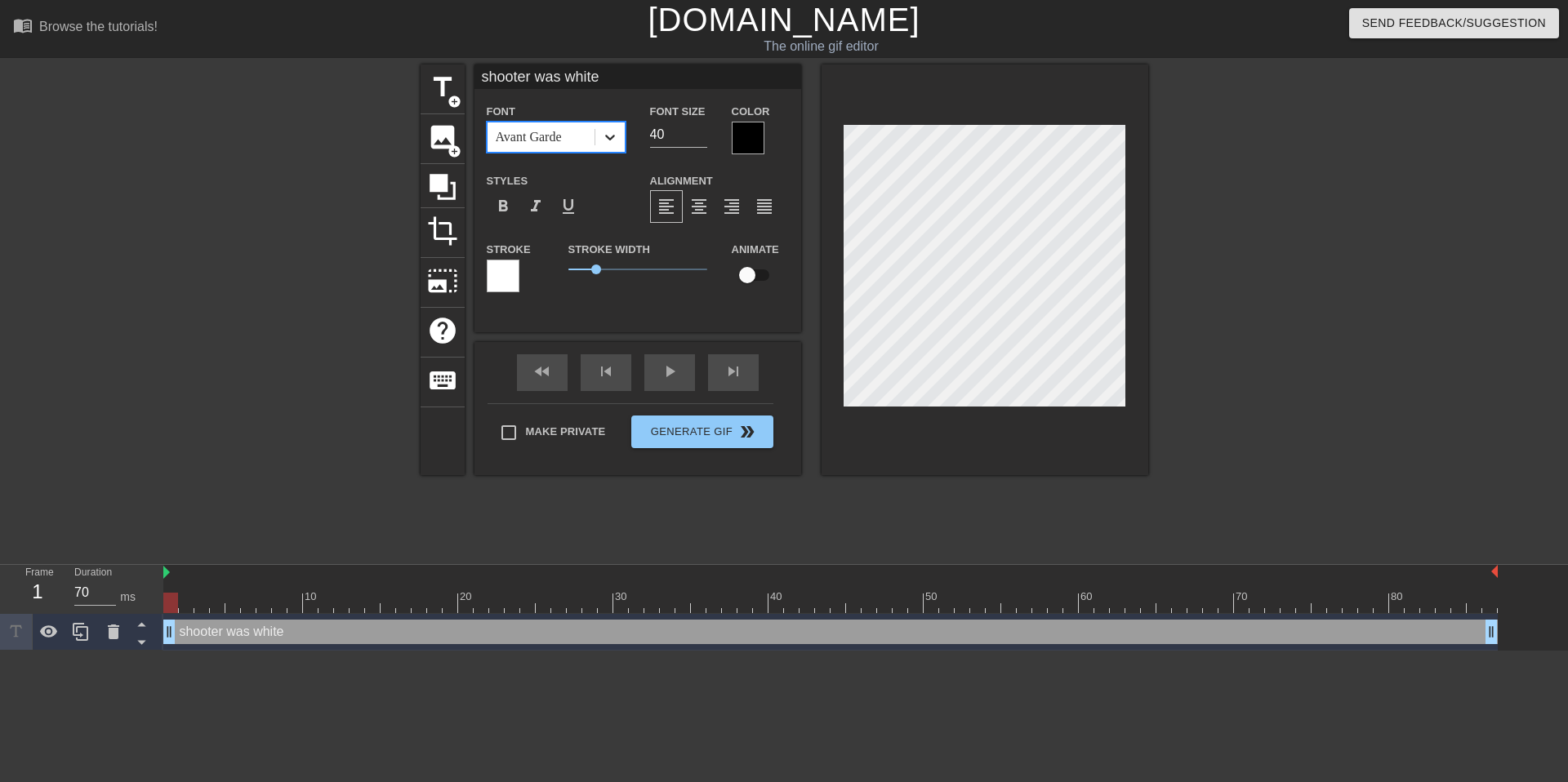
click at [604, 137] on icon at bounding box center [609, 137] width 16 height 16
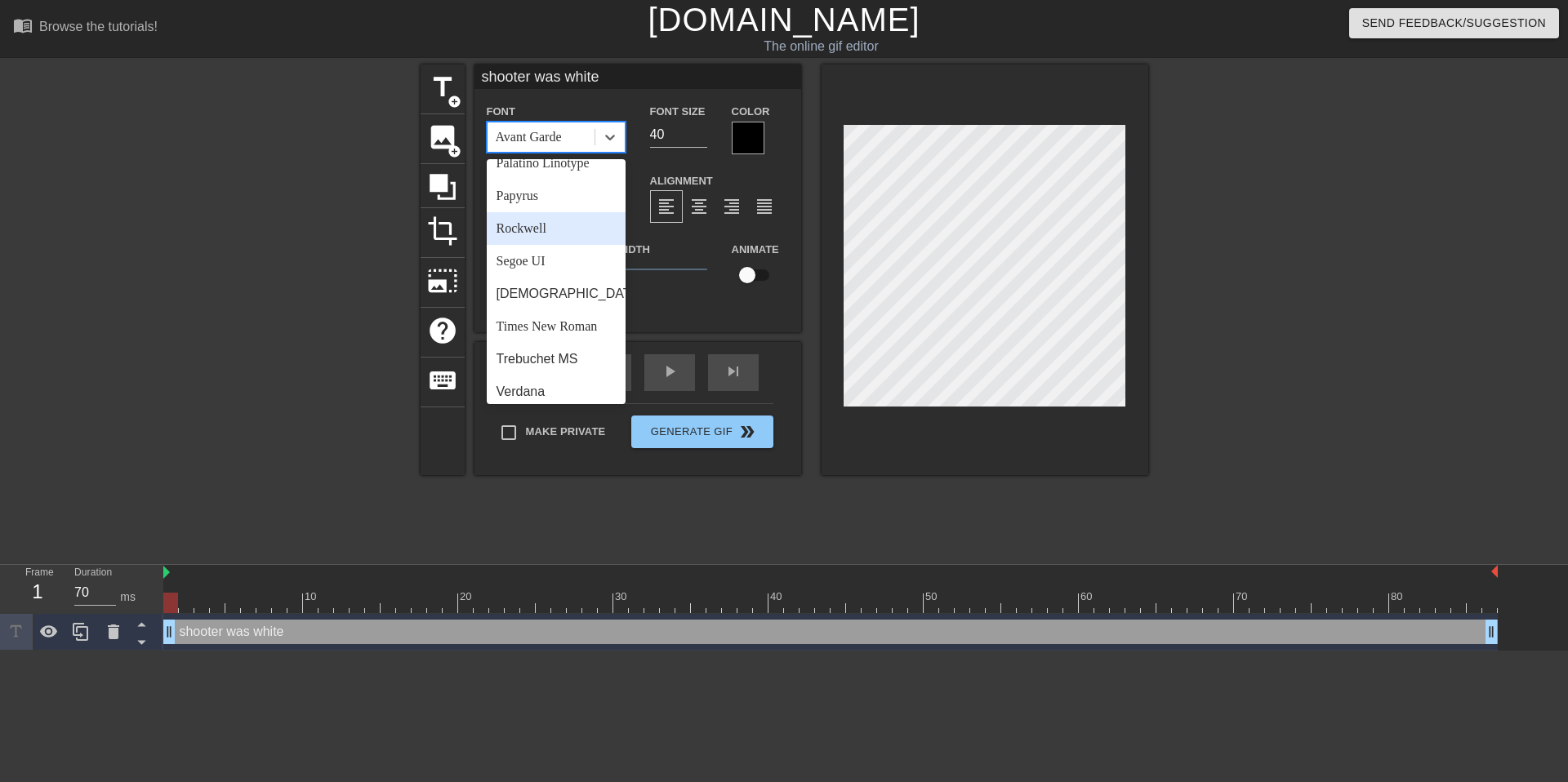
scroll to position [565, 0]
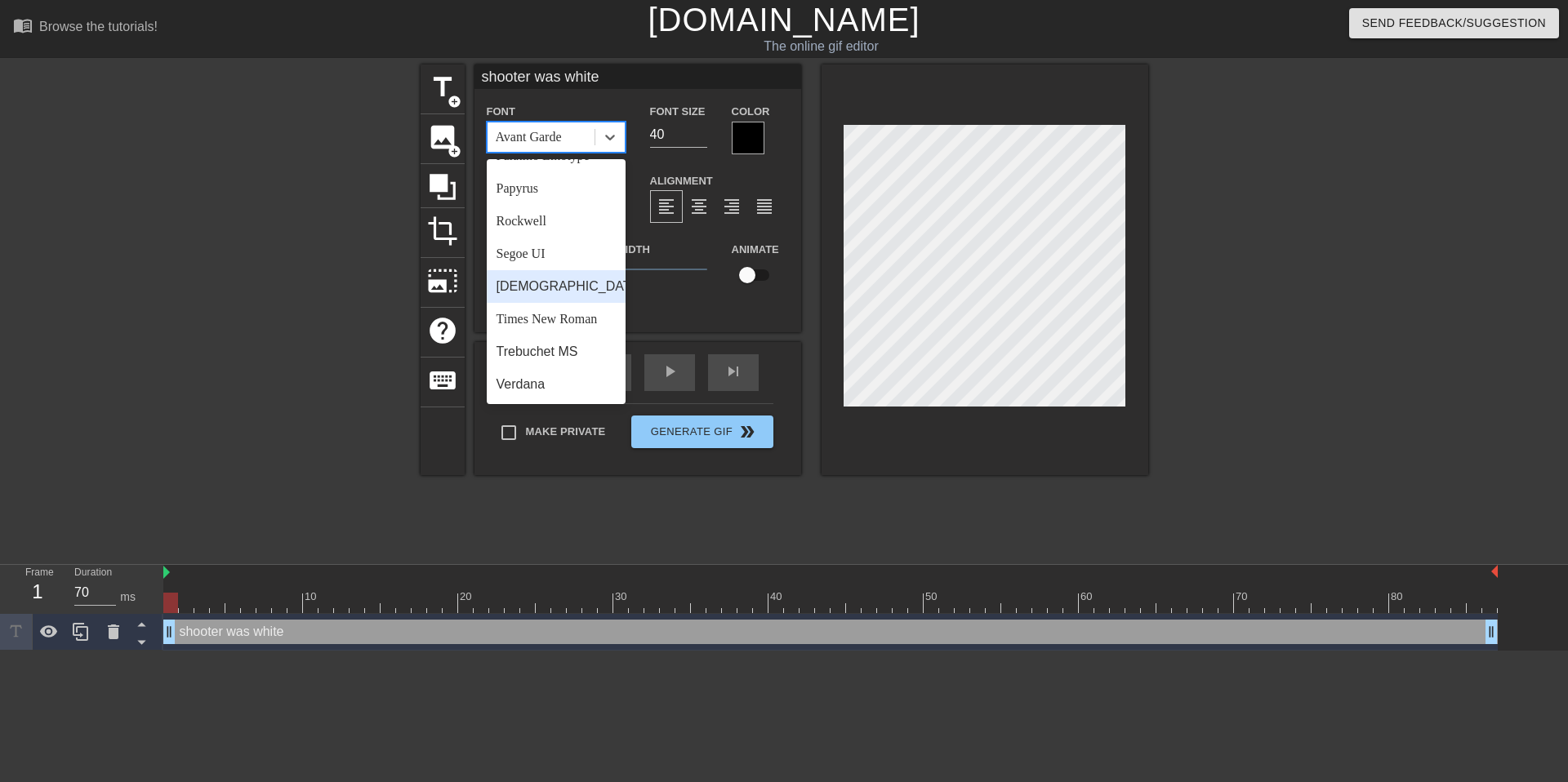
click at [532, 292] on div "[DEMOGRAPHIC_DATA]" at bounding box center [556, 287] width 139 height 32
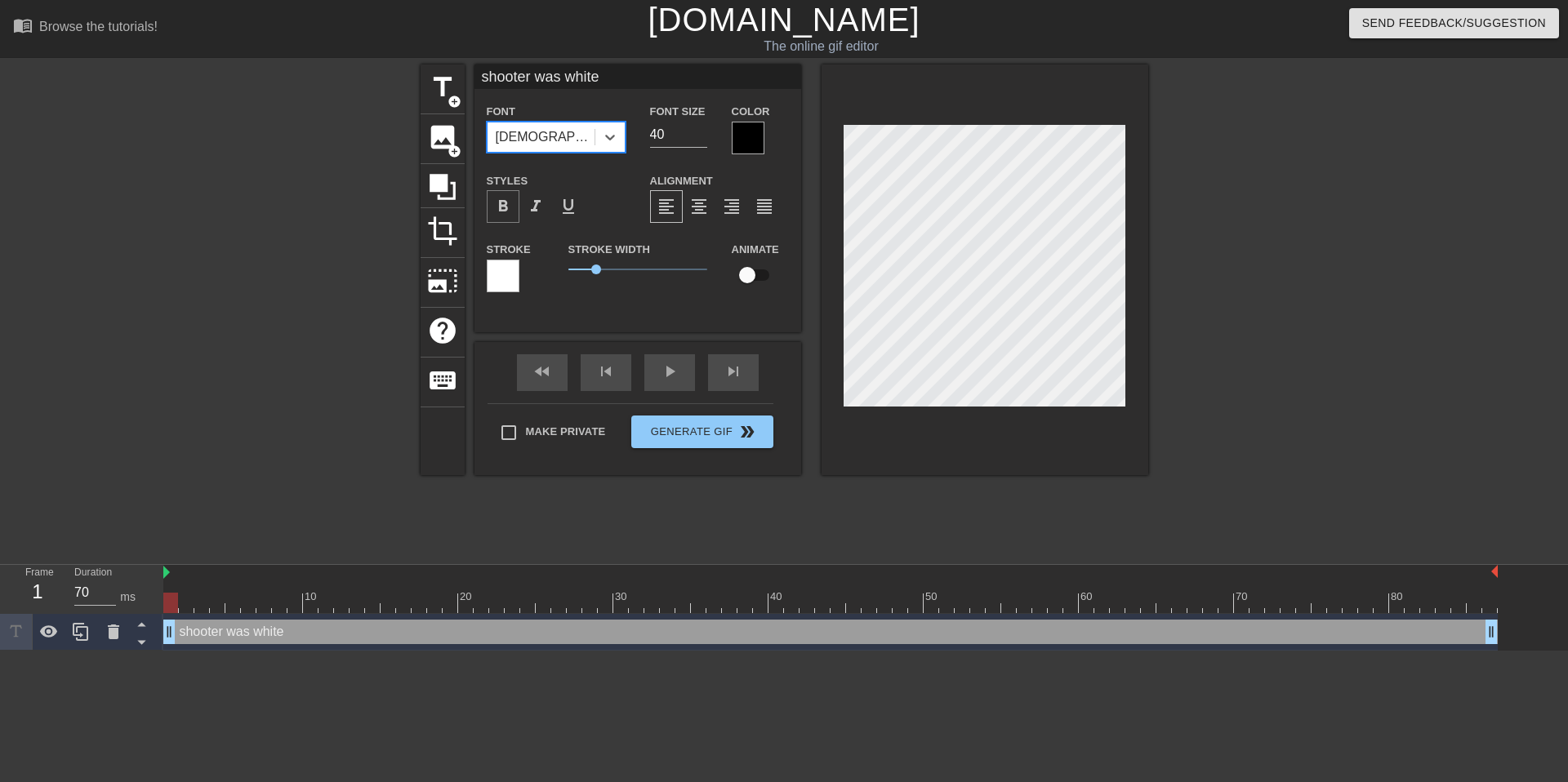
click at [506, 212] on span "format_bold" at bounding box center [502, 206] width 20 height 20
click at [589, 274] on span "0.75" at bounding box center [589, 270] width 10 height 10
type input "shooter was white"
type textarea "shooter was white"
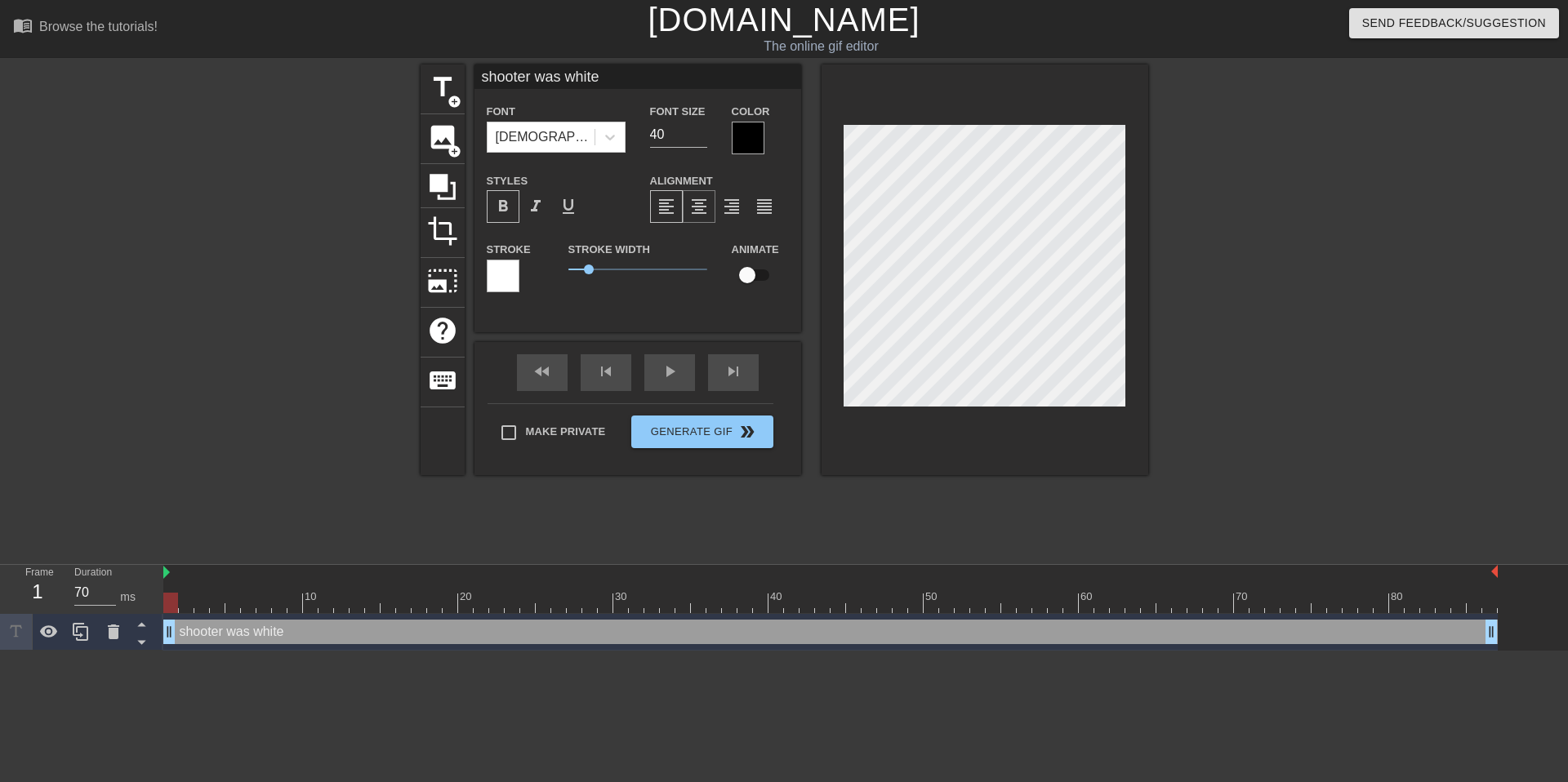
click at [702, 204] on span "format_align_center" at bounding box center [699, 206] width 20 height 20
click at [611, 136] on icon at bounding box center [609, 137] width 16 height 16
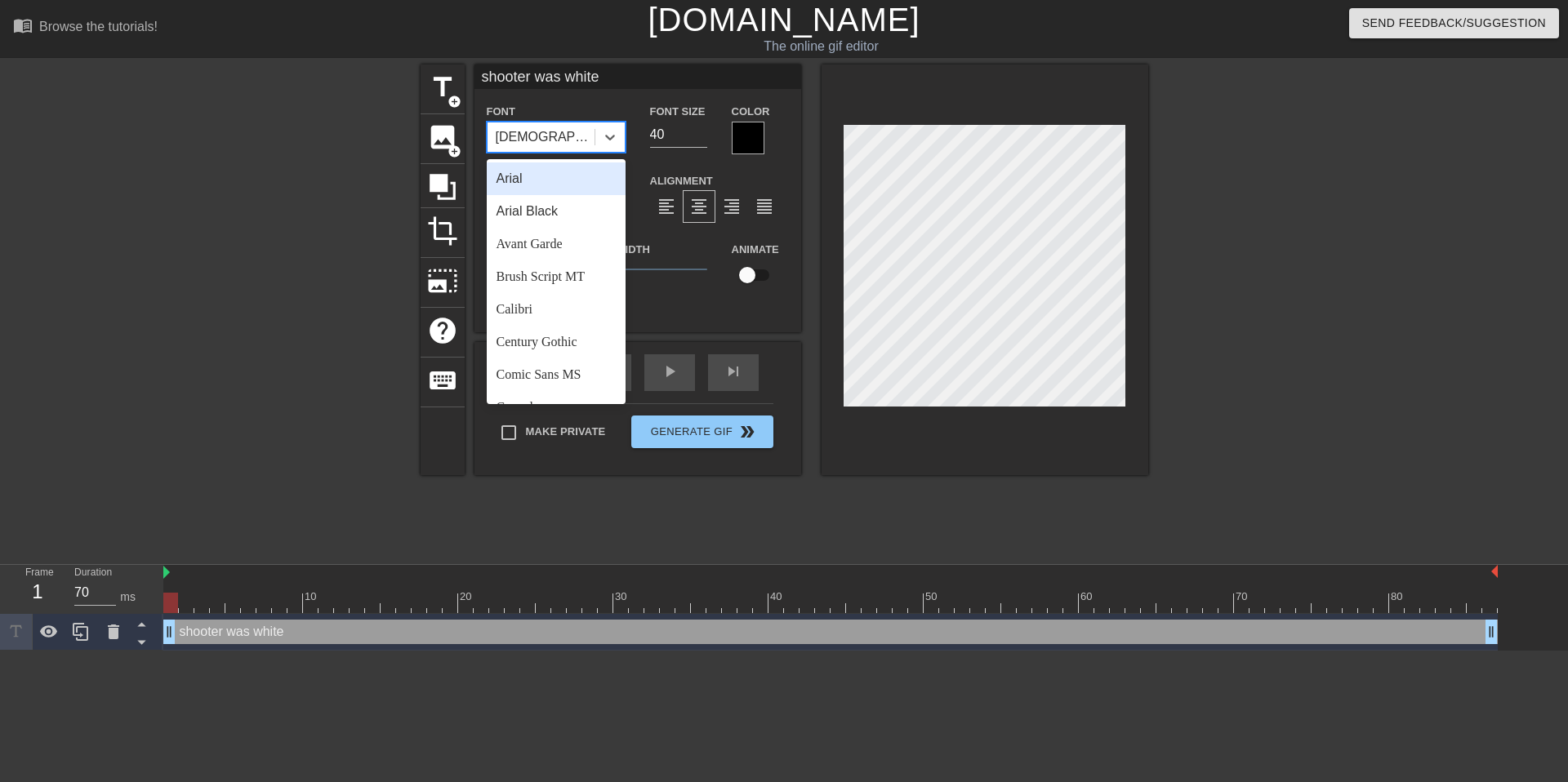
click at [564, 180] on div "Arial" at bounding box center [556, 179] width 139 height 32
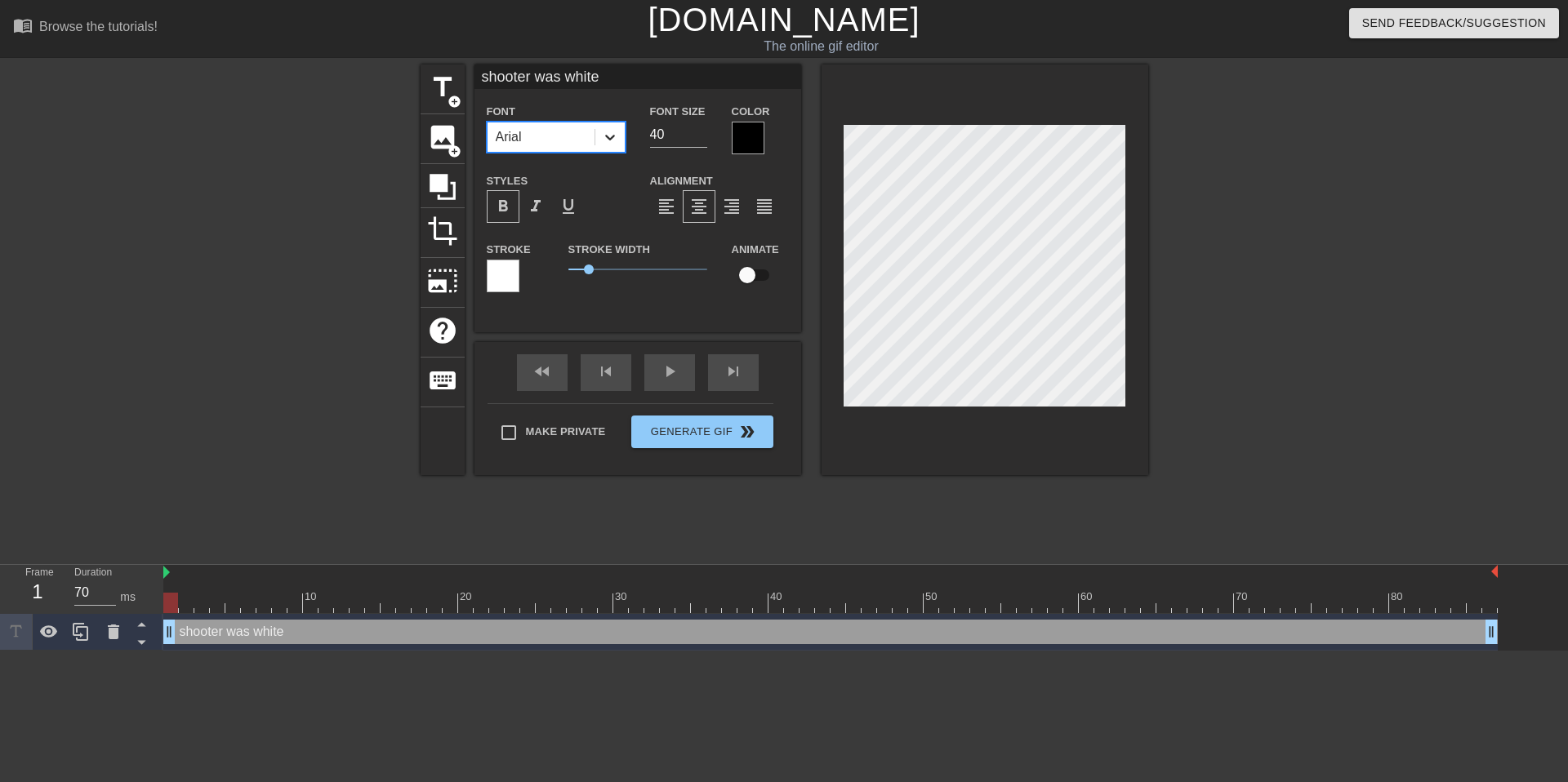
click at [613, 142] on icon at bounding box center [609, 137] width 16 height 16
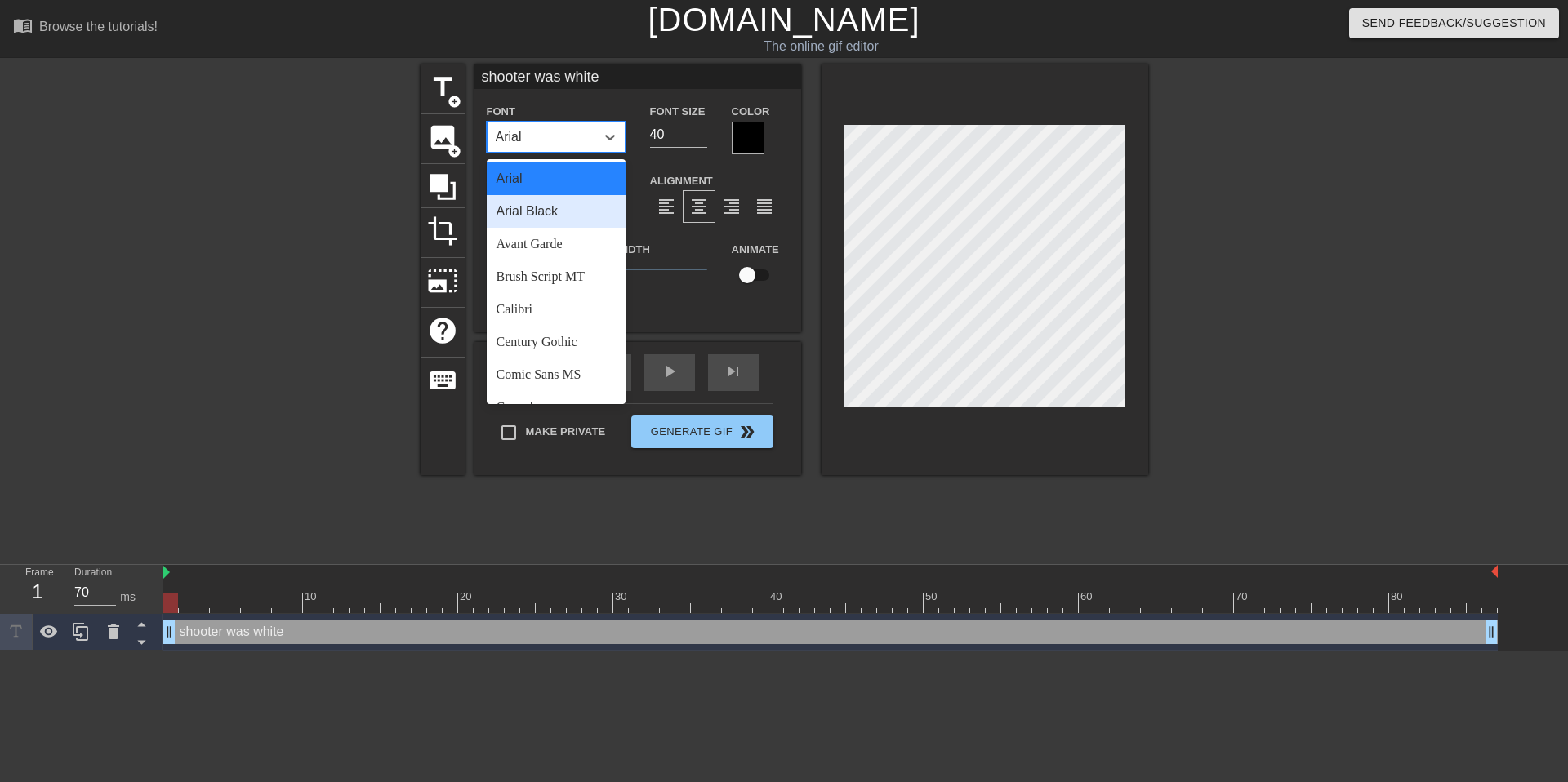
click at [584, 213] on div "Arial Black" at bounding box center [556, 211] width 139 height 32
type input "shooter was white"
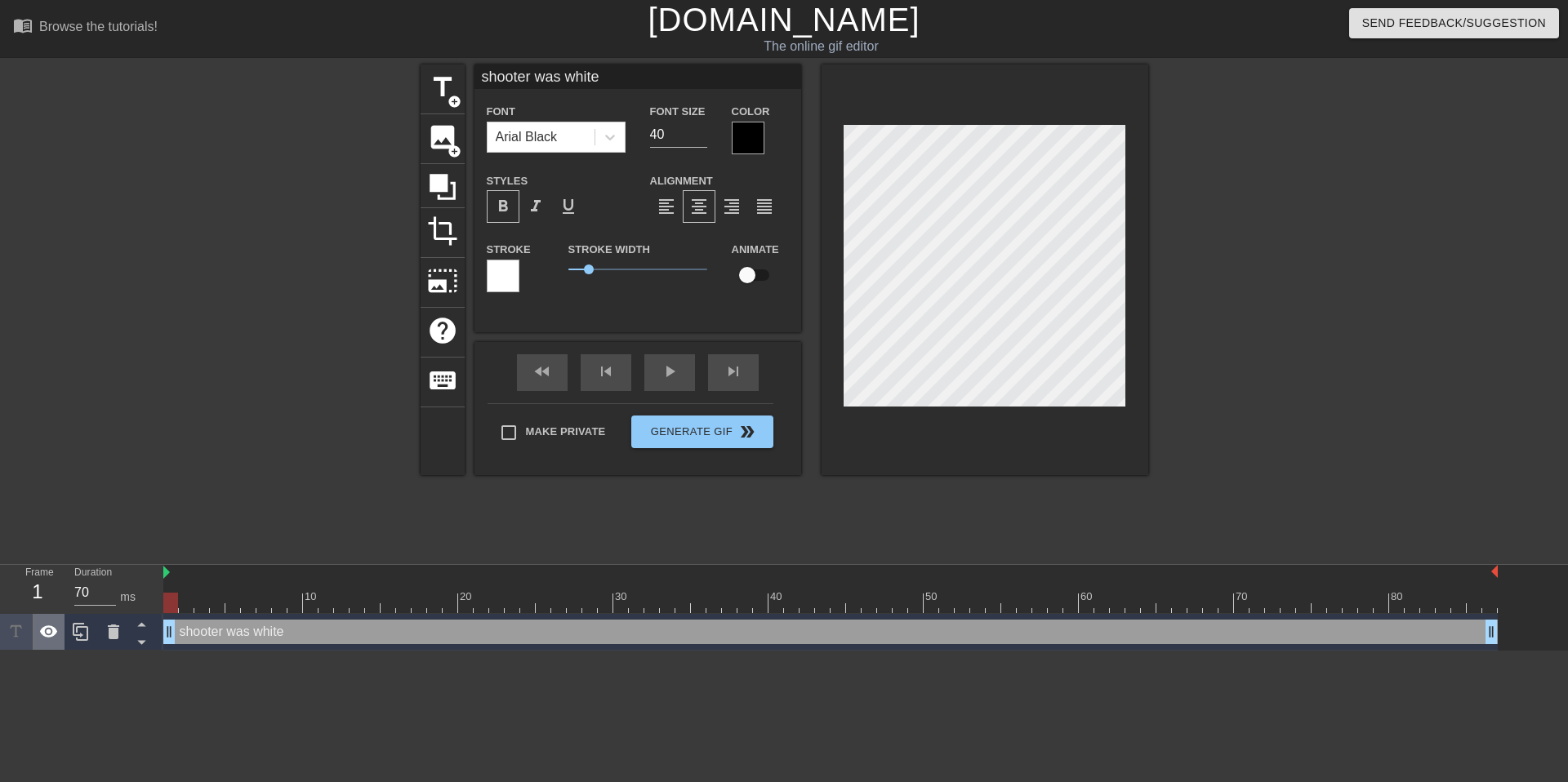
click at [54, 637] on icon at bounding box center [49, 631] width 20 height 20
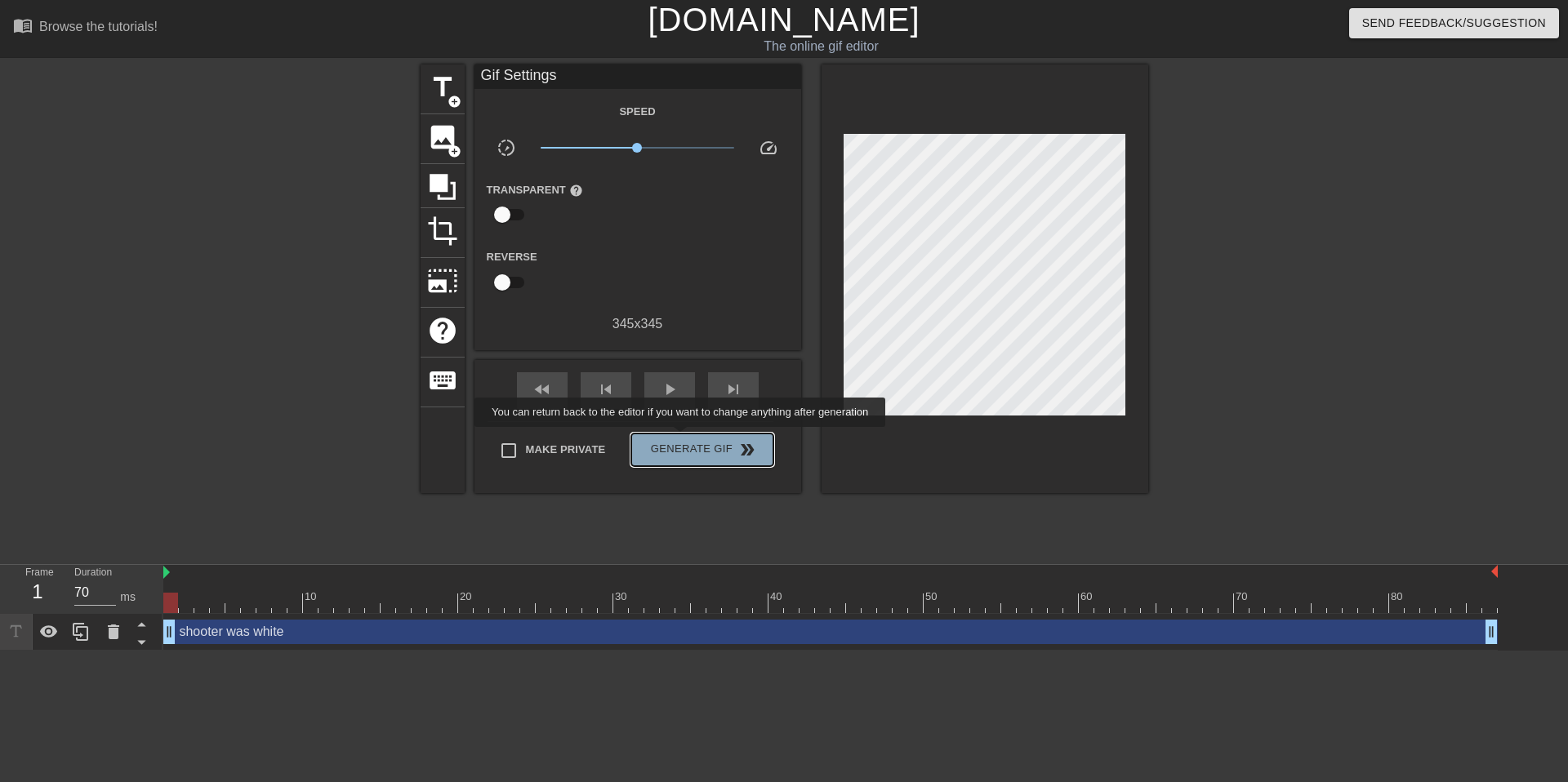
click at [691, 438] on button "Generate Gif double_arrow" at bounding box center [702, 449] width 141 height 32
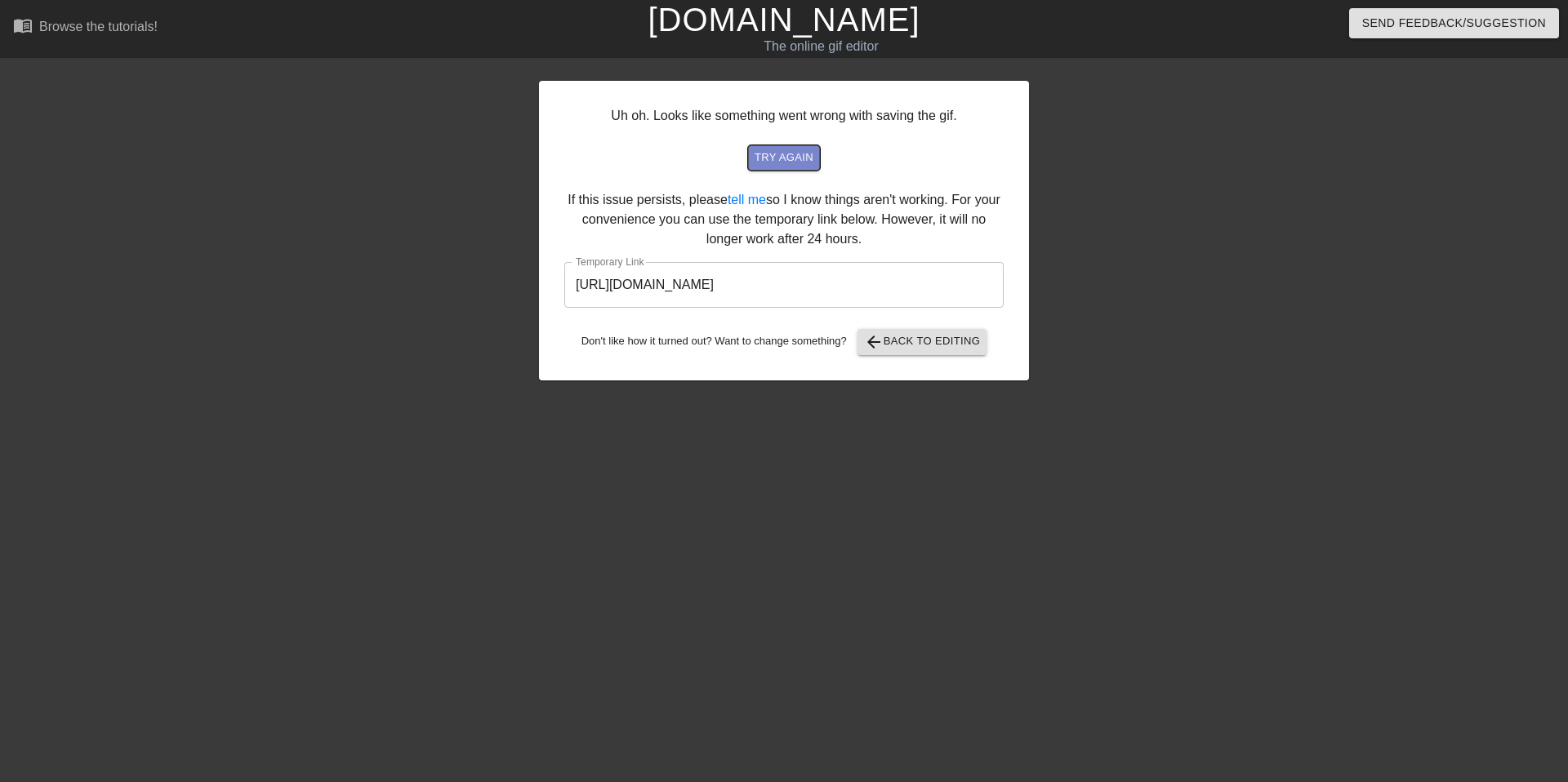
click at [787, 156] on span "try again" at bounding box center [783, 158] width 59 height 19
